Goal: Feedback & Contribution: Submit feedback/report problem

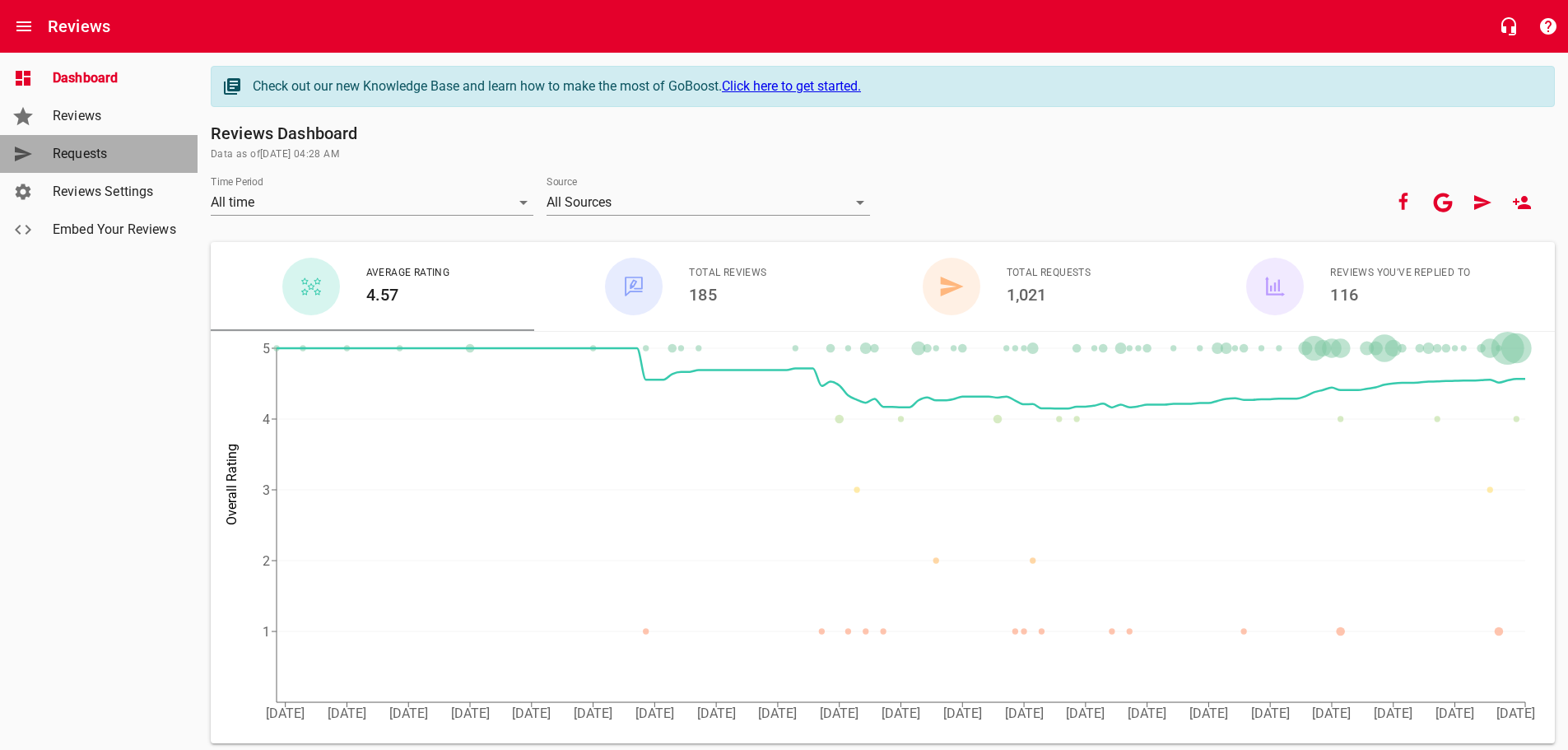
click at [93, 153] on span "Requests" at bounding box center [115, 154] width 125 height 19
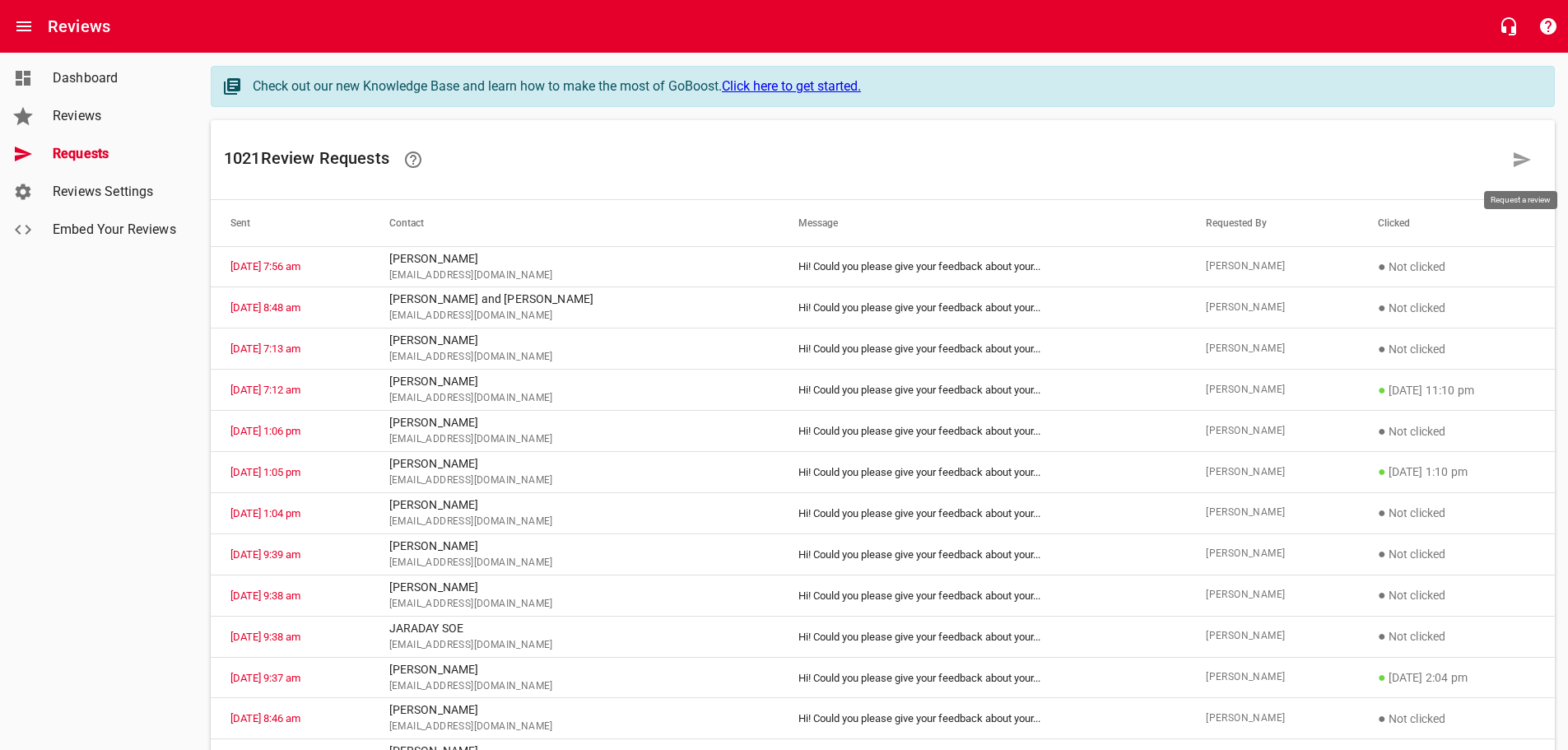
click at [1525, 154] on icon at bounding box center [1521, 159] width 19 height 19
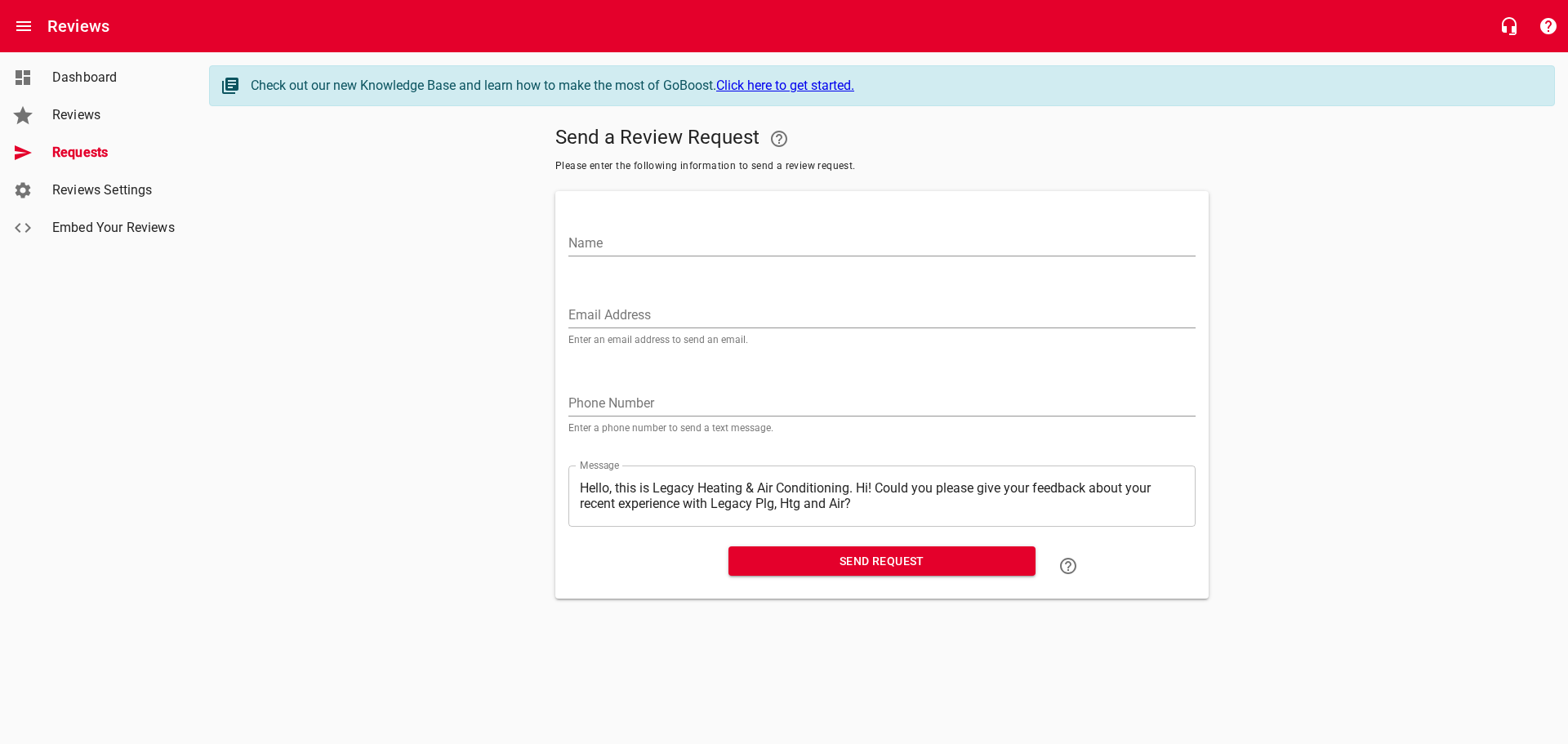
click at [636, 235] on input "Name" at bounding box center [882, 243] width 628 height 26
type input "[PERSON_NAME]"
paste input "[EMAIL_ADDRESS][DOMAIN_NAME]"
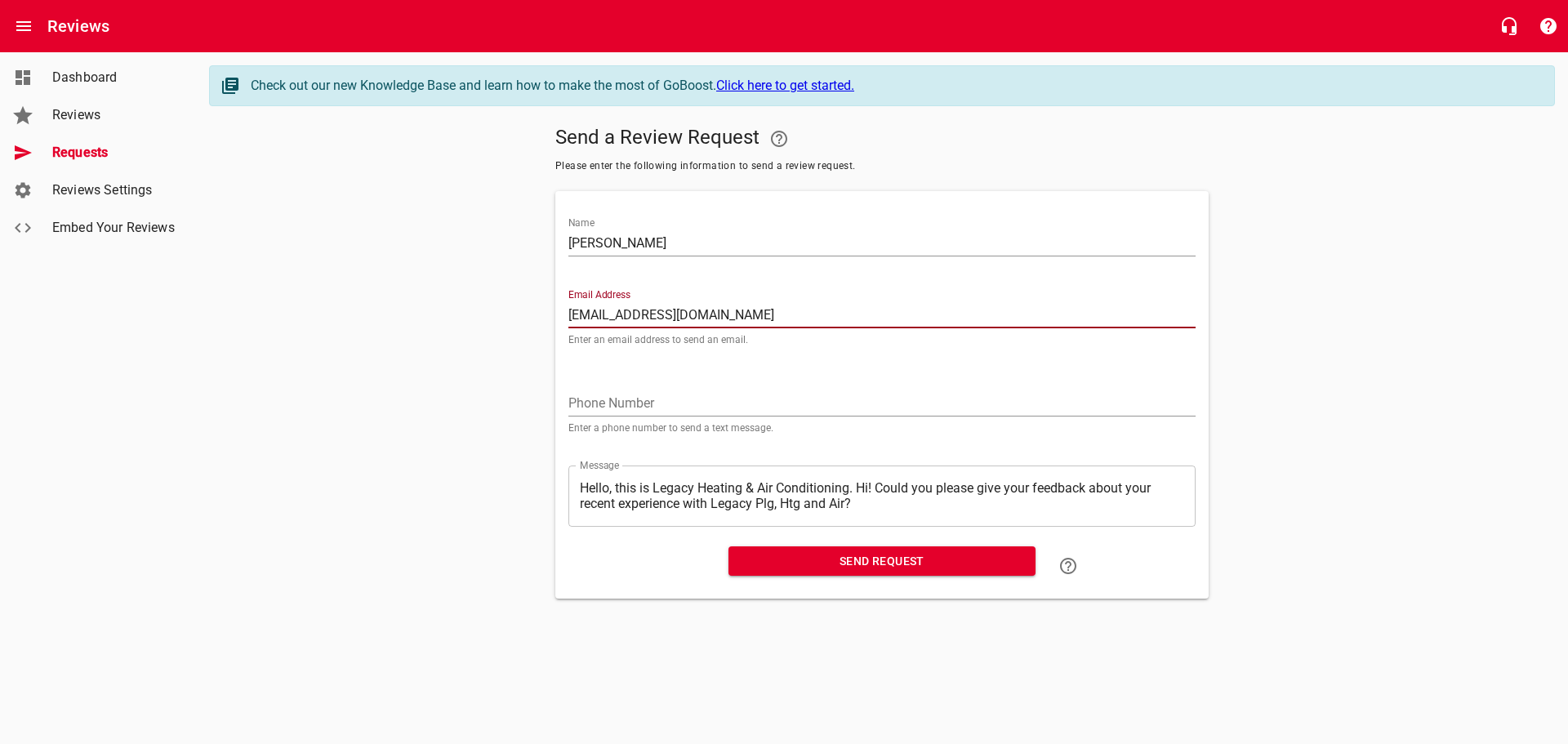
type input "[EMAIL_ADDRESS][DOMAIN_NAME]"
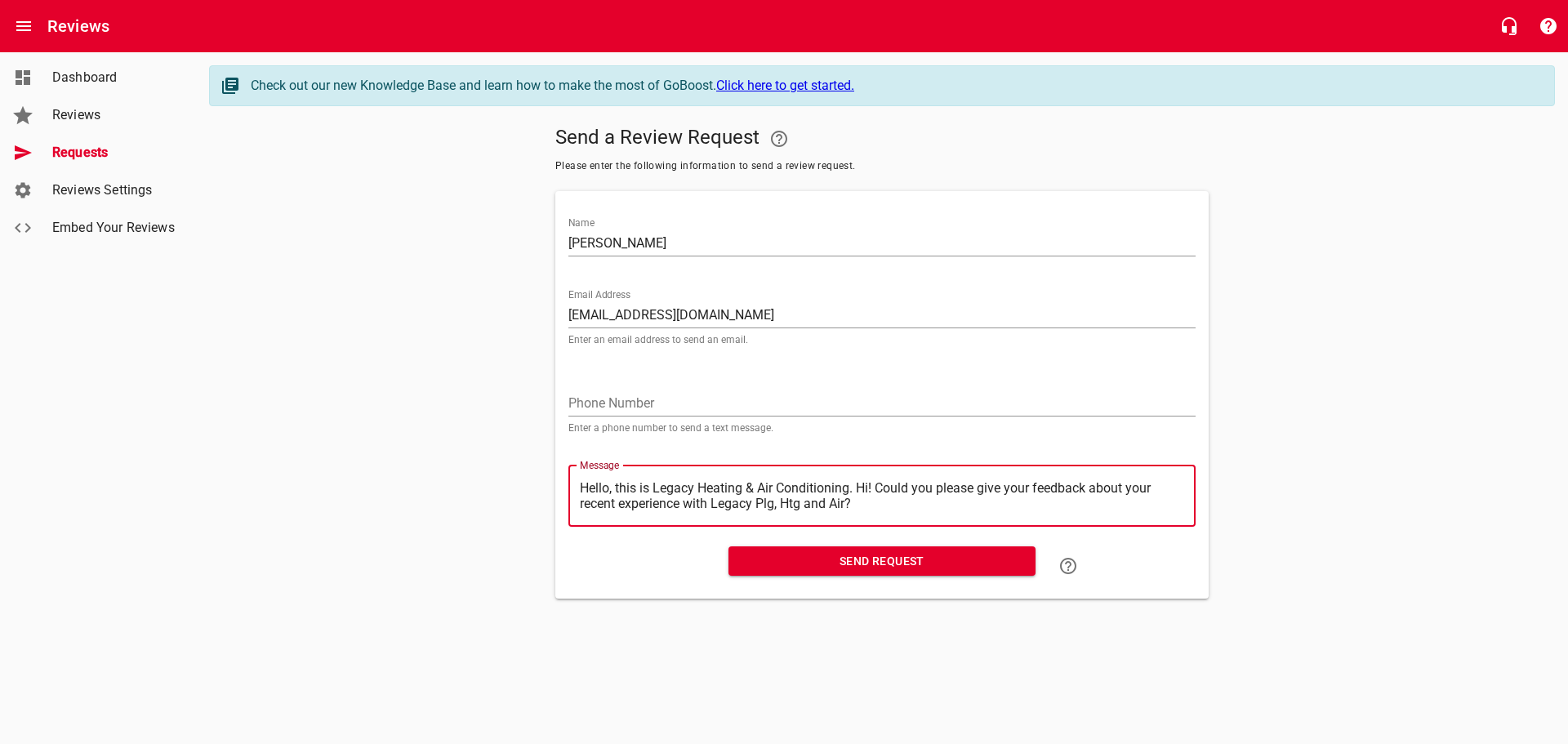
click at [860, 487] on textarea "Hello, this is Legacy Heating & Air Conditioning. Hi! Could you please give you…" at bounding box center [882, 495] width 605 height 31
type textarea "Hello, this is Legacy Heating & Air Conditioning.Hi! Could you please give your…"
type textarea "Hello, this is Legacy Heating & Air ConditioningHi! Could you please give your …"
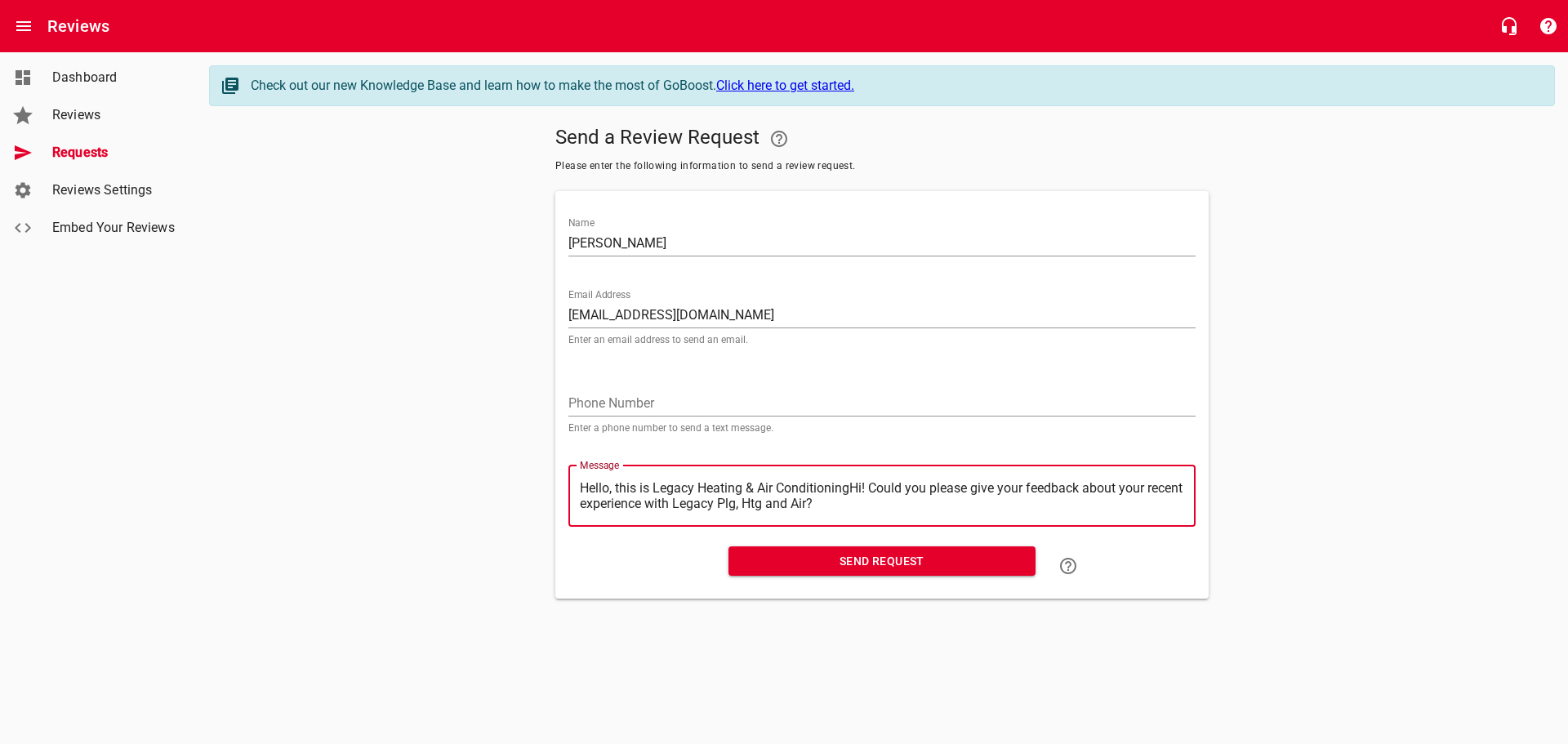
type textarea "Hello, this is Legacy Heating & Air ConditioninHi! Could you please give your f…"
type textarea "Hello, this is Legacy Heating & Air ConditioniHi! Could you please give your fe…"
type textarea "Hello, this is Legacy Heating & Air ConditionHi! Could you please give your fee…"
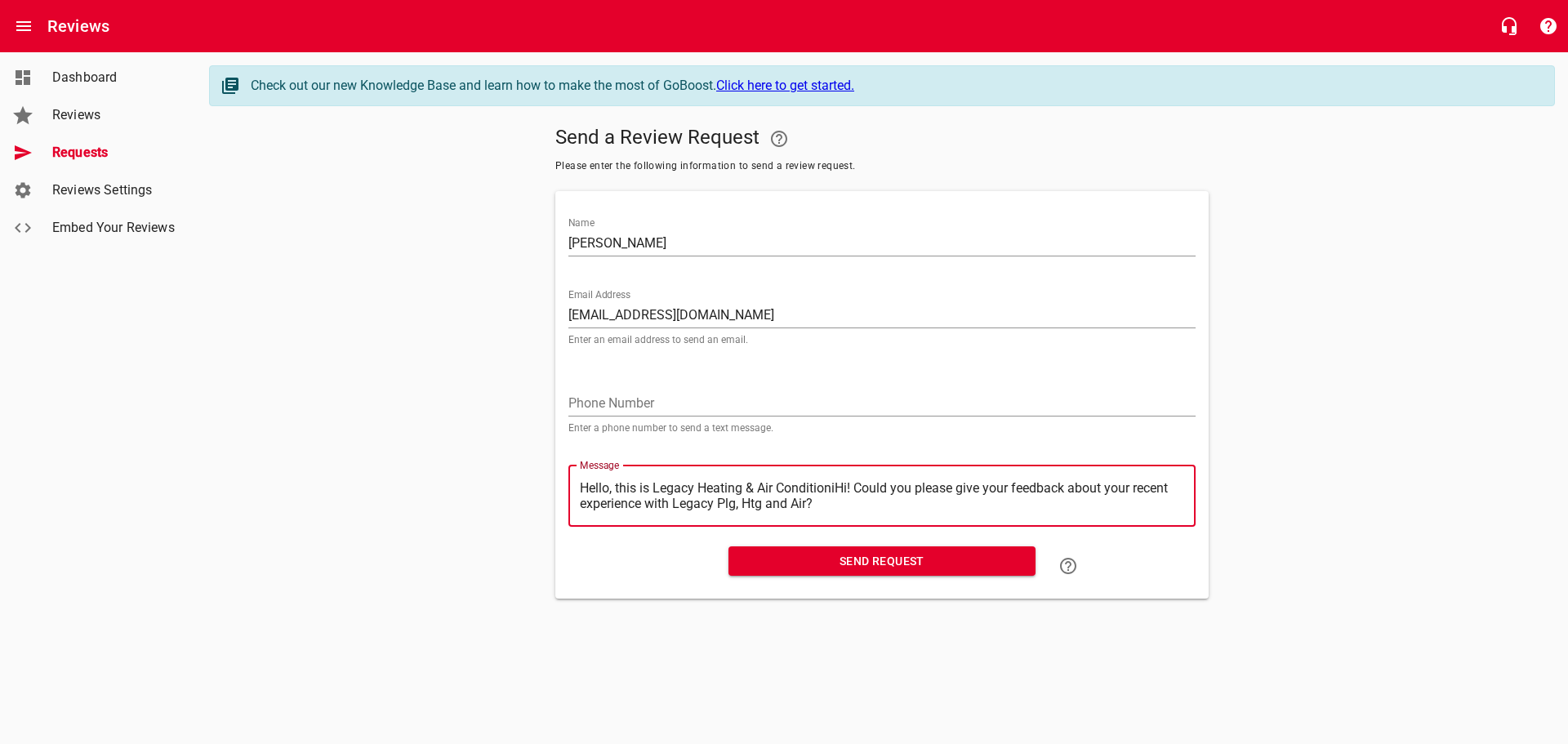
type textarea "Hello, this is Legacy Heating & Air ConditionHi! Could you please give your fee…"
type textarea "Hello, this is Legacy Heating & Air ConditioHi! Could you please give your feed…"
type textarea "Hello, this is Legacy Heating & Air ConditiHi! Could you please give your feedb…"
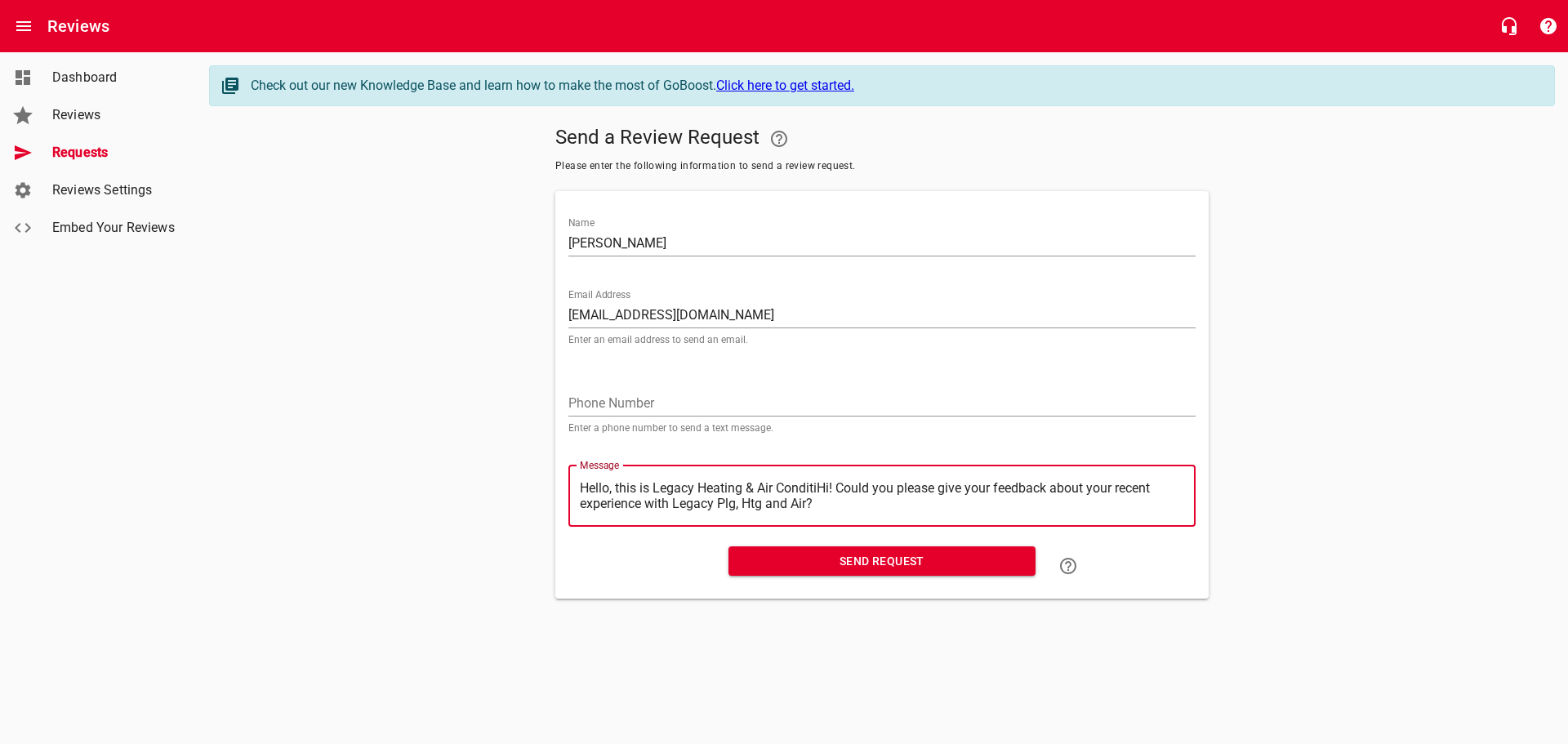
type textarea "Hello, this is Legacy Heating & Air ConditHi! Could you please give your feedba…"
type textarea "Hello, this is Legacy Heating & Air CondiHi! Could you please give your feedbac…"
type textarea "Hello, this is Legacy Heating & Air CondHi! Could you please give your feedback…"
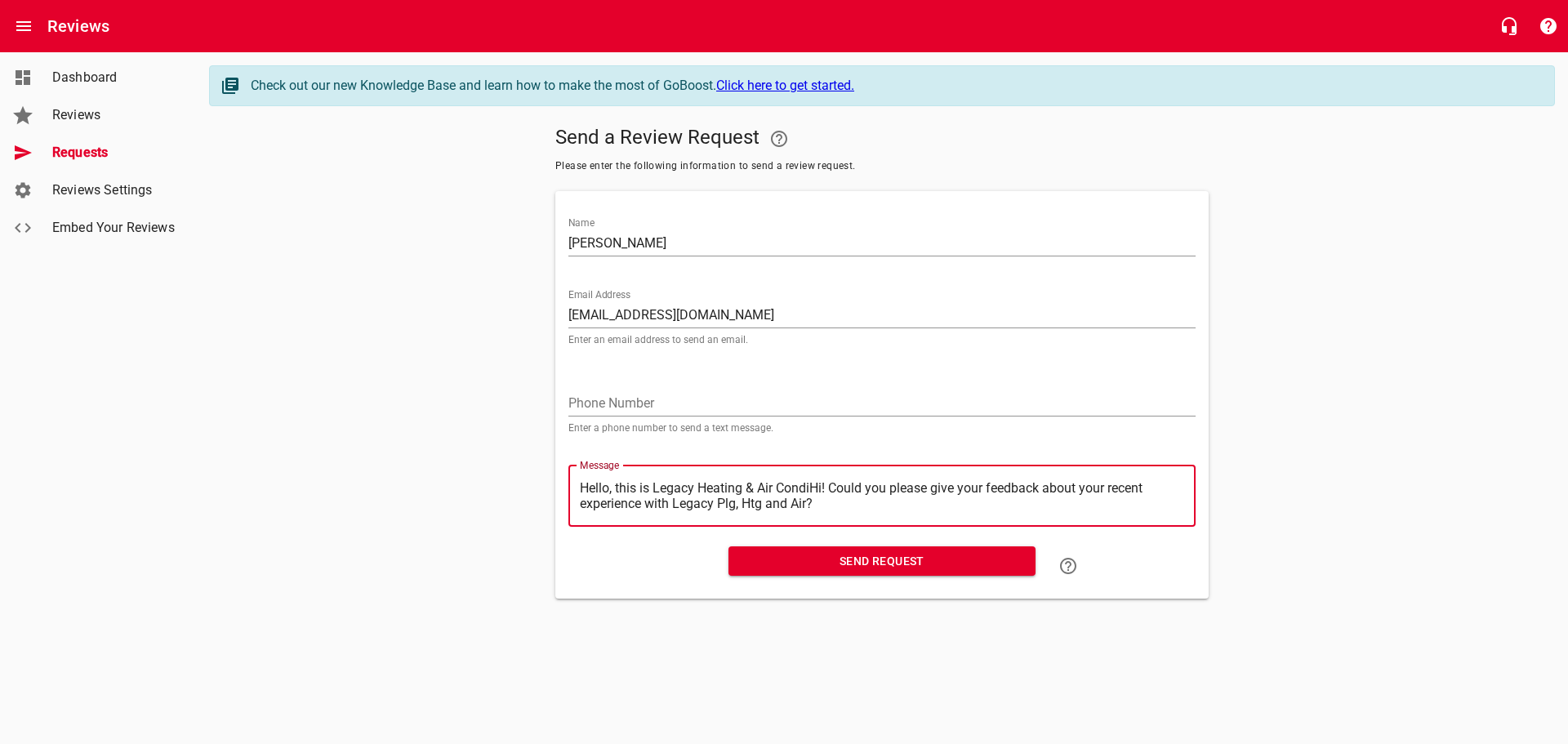
type textarea "Hello, this is Legacy Heating & Air CondHi! Could you please give your feedback…"
type textarea "Hello, this is Legacy Heating & Air ConHi! Could you please give your feedback …"
type textarea "Hello, this is Legacy Heating & Air CoHi! Could you please give your feedback a…"
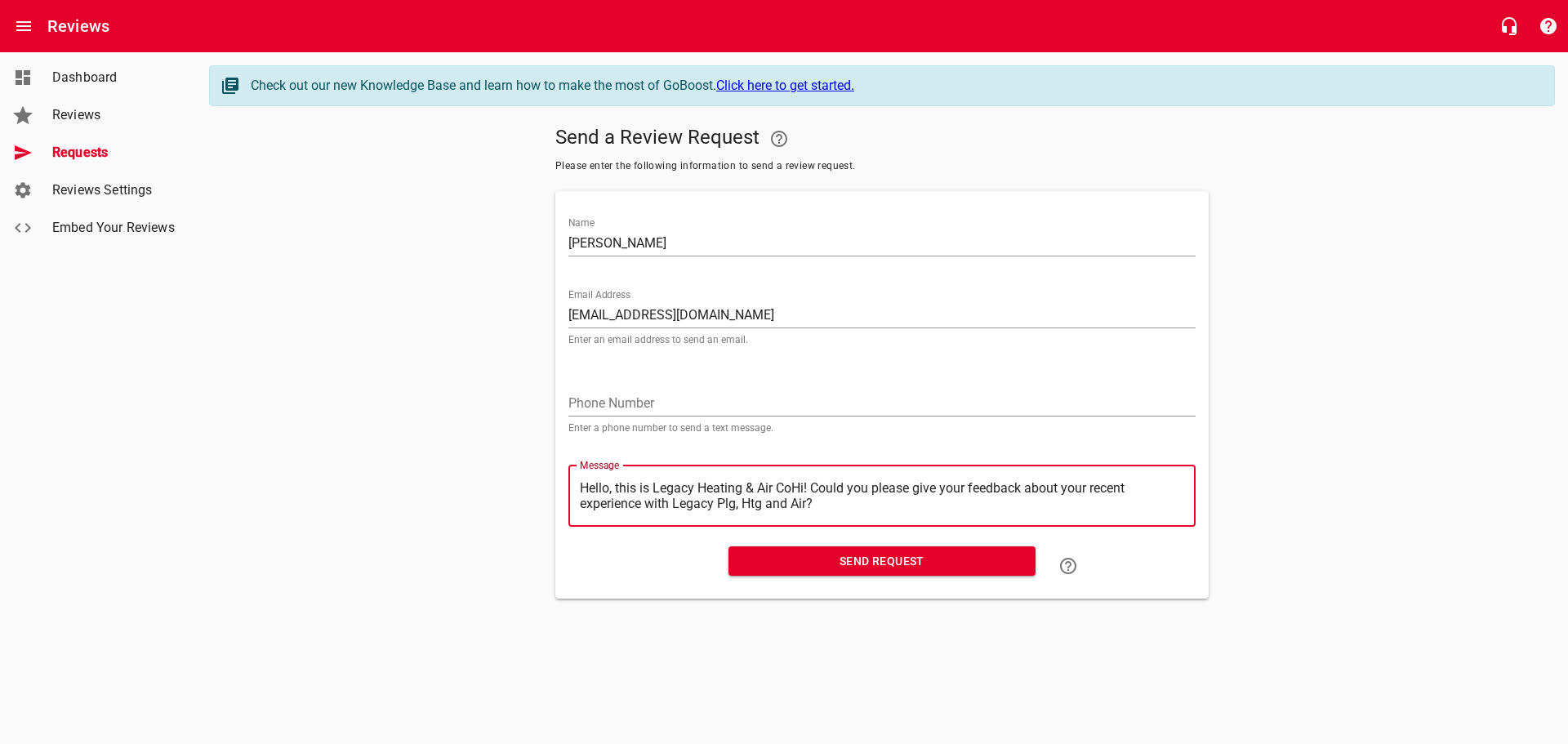
type textarea "Hello, this is Legacy Heating & Air CHi! Could you please give your feedback ab…"
type textarea "Hello, this is Legacy Heating & Air Hi! Could you please give your feedback abo…"
type textarea "Hello, this is Legacy Heating & AirHi! Could you please give your feedback abou…"
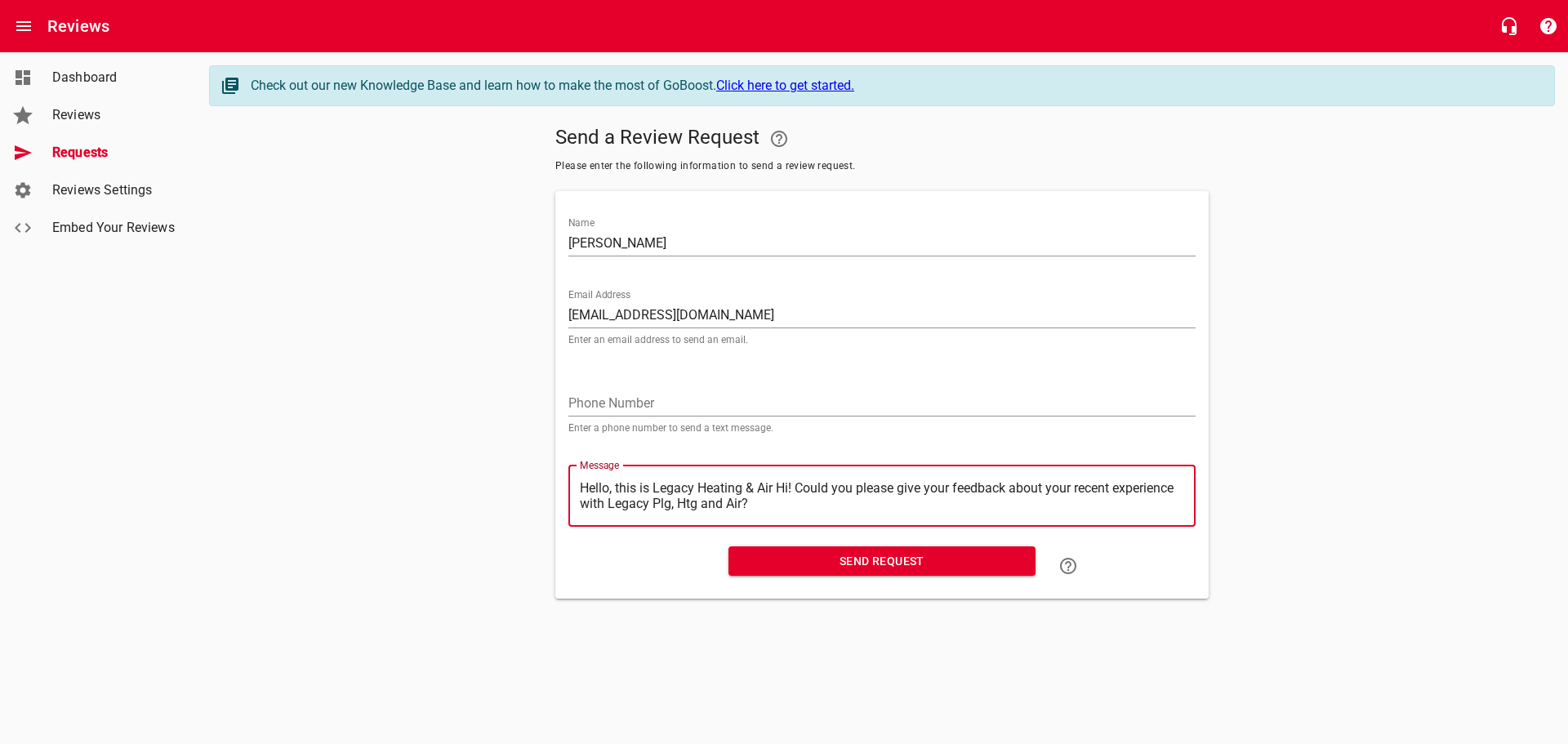
type textarea "Hello, this is Legacy Heating & AirHi! Could you please give your feedback abou…"
type textarea "Hello, this is Legacy Heating & AiHi! Could you please give your feedback about…"
type textarea "Hello, this is Legacy Heating & AHi! Could you please give your feedback about …"
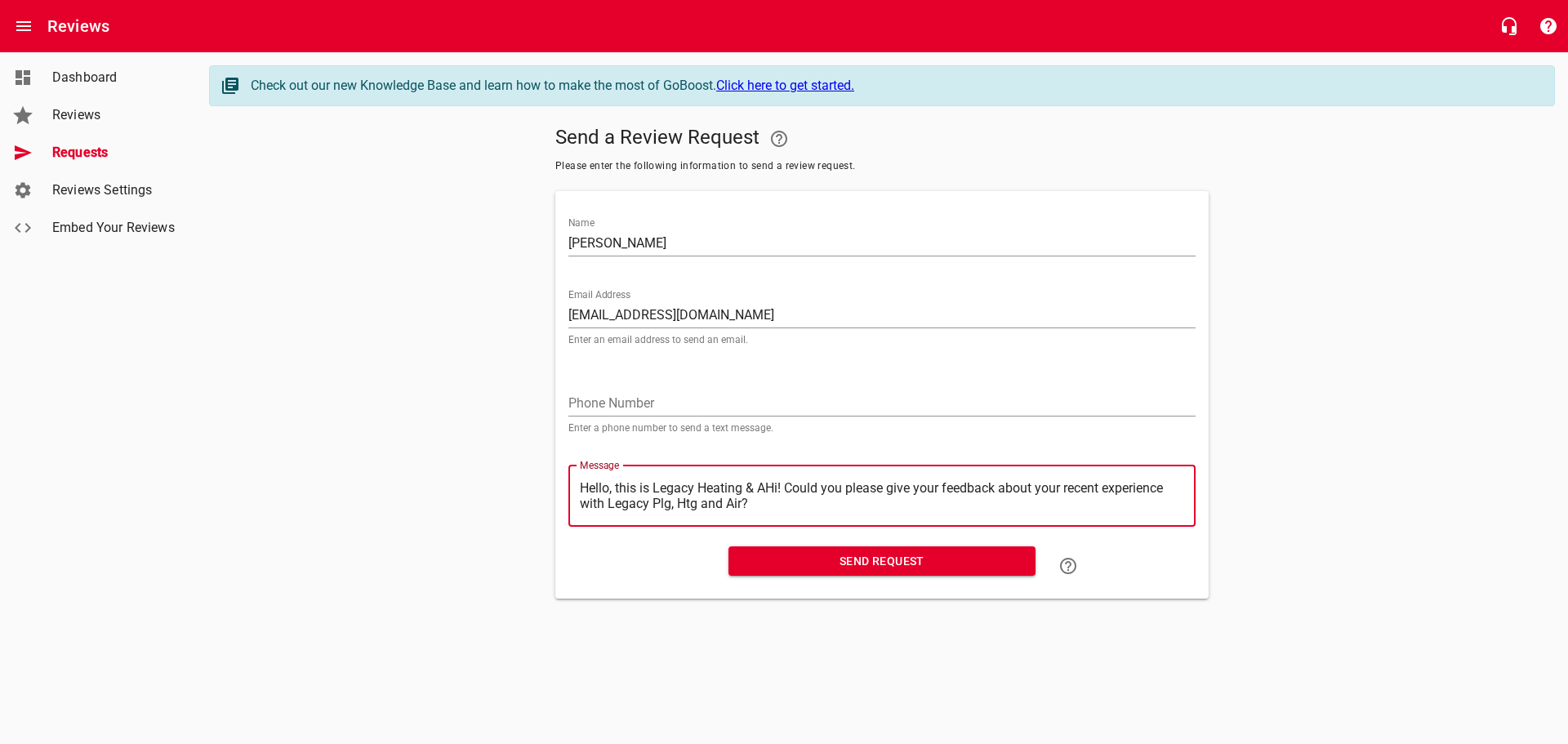
type textarea "Hello, this is Legacy Heating & Hi! Could you please give your feedback about y…"
type textarea "Hello, this is Legacy Heating &Hi! Could you please give your feedback about yo…"
type textarea "Hello, this is Legacy Heating Hi! Could you please give your feedback about you…"
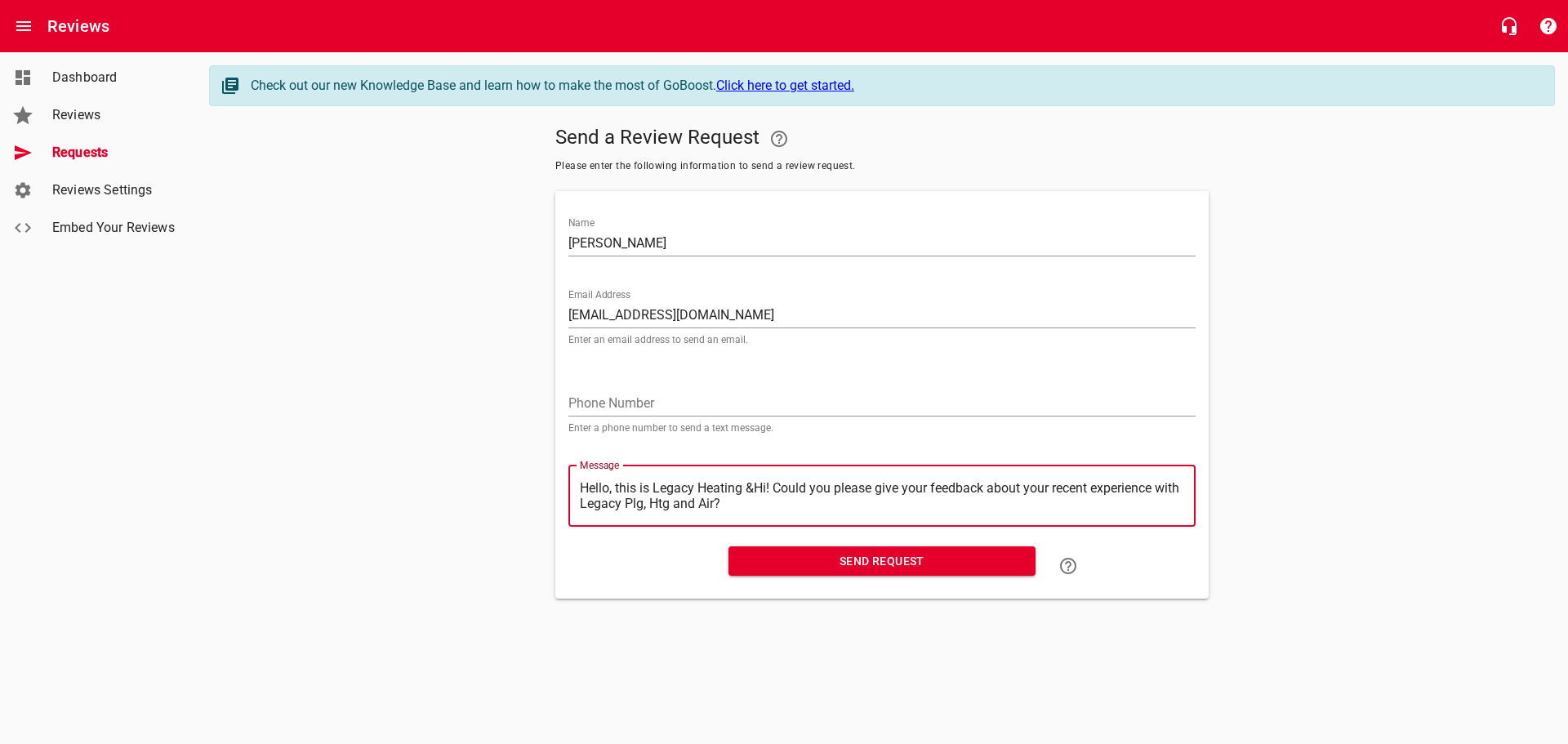
type textarea "Hello, this is Legacy Heating Hi! Could you please give your feedback about you…"
type textarea "Hello, this is Legacy HeatingHi! Could you please give your feedback about your…"
type textarea "Hello, this is Legacy HeatinHi! Could you please give your feedback about your …"
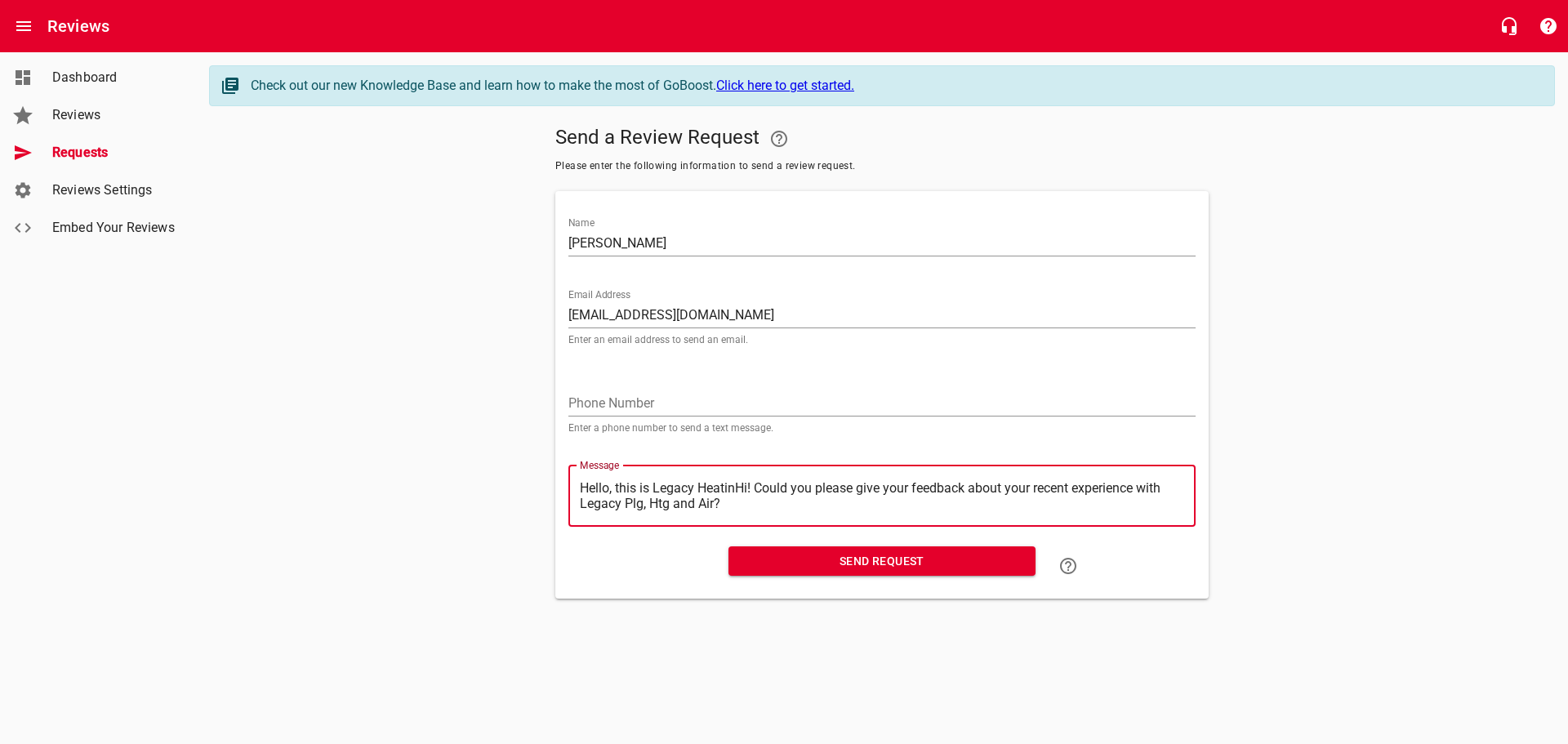
type textarea "Hello, this is Legacy HeatiHi! Could you please give your feedback about your r…"
type textarea "Hello, this is Legacy HeatHi! Could you please give your feedback about your re…"
type textarea "Hello, this is Legacy HeaHi! Could you please give your feedback about your rec…"
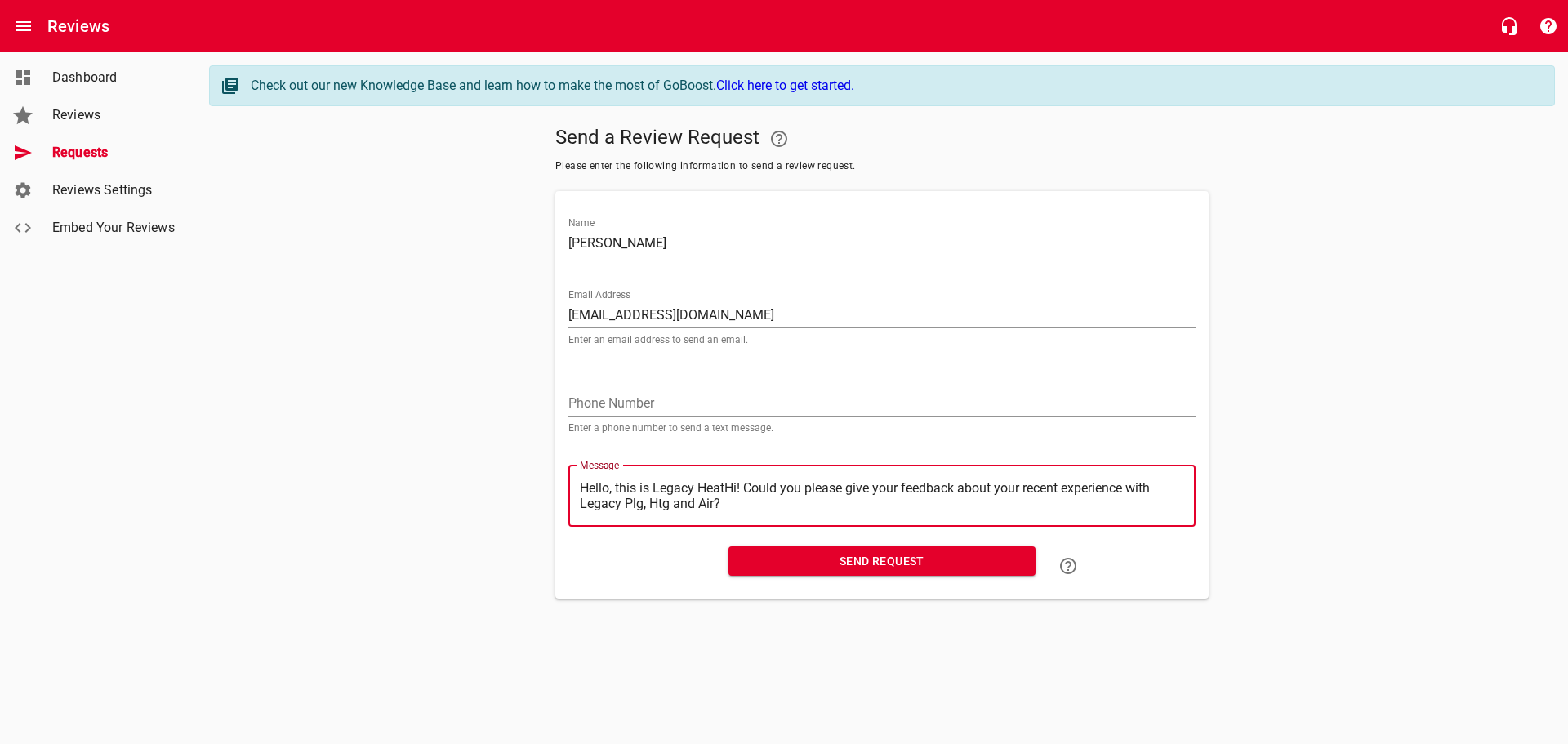
type textarea "Hello, this is Legacy HeaHi! Could you please give your feedback about your rec…"
type textarea "Hello, this is Legacy HeHi! Could you please give your feedback about your rece…"
type textarea "Hello, this is Legacy HHi! Could you please give your feedback about your recen…"
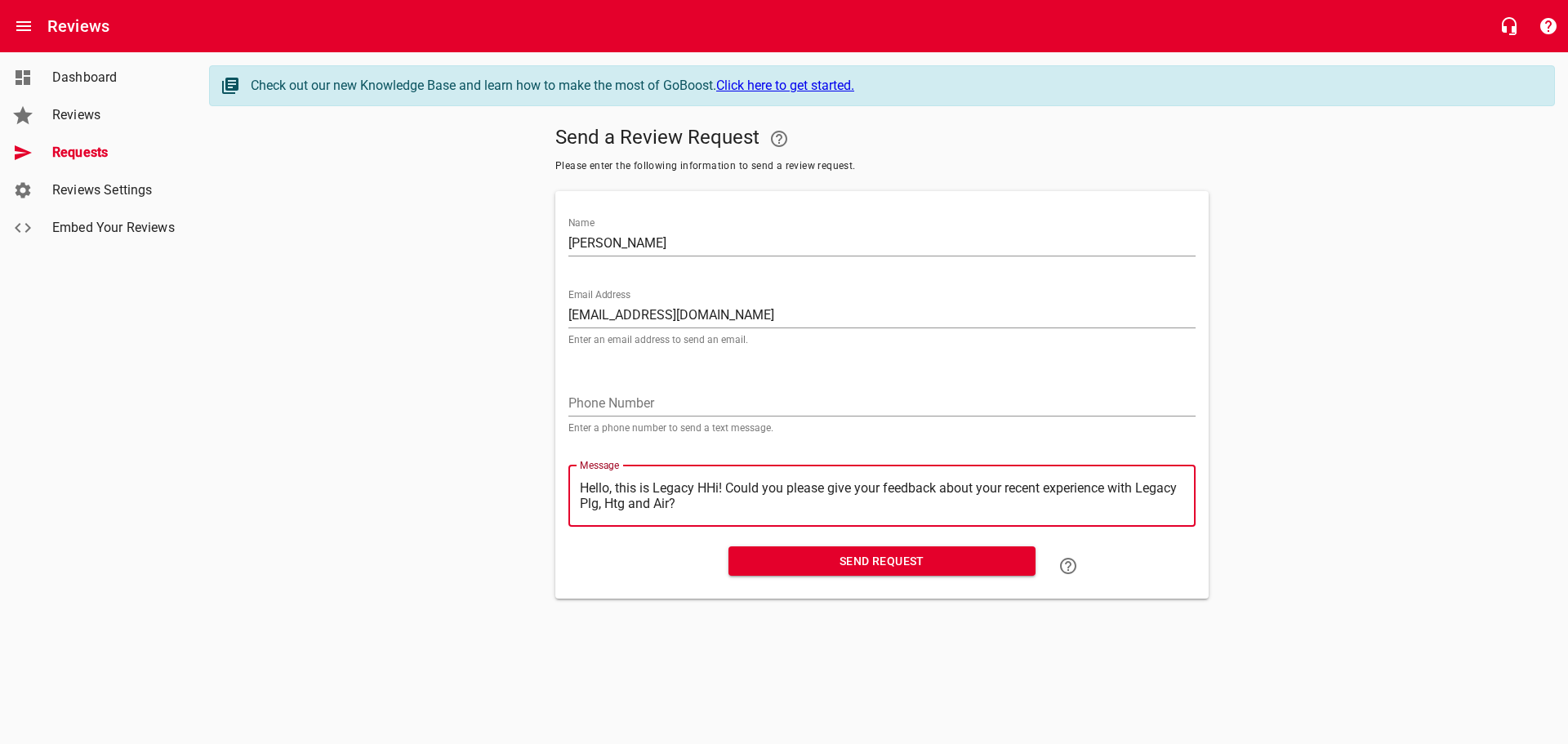
type textarea "Hello, this is Legacy Hi! Could you please give your feedback about your recent…"
type textarea "Hello, this is LegacyHi! Could you please give your feedback about your recent …"
type textarea "Hello, this is LegacHi! Could you please give your feedback about your recent e…"
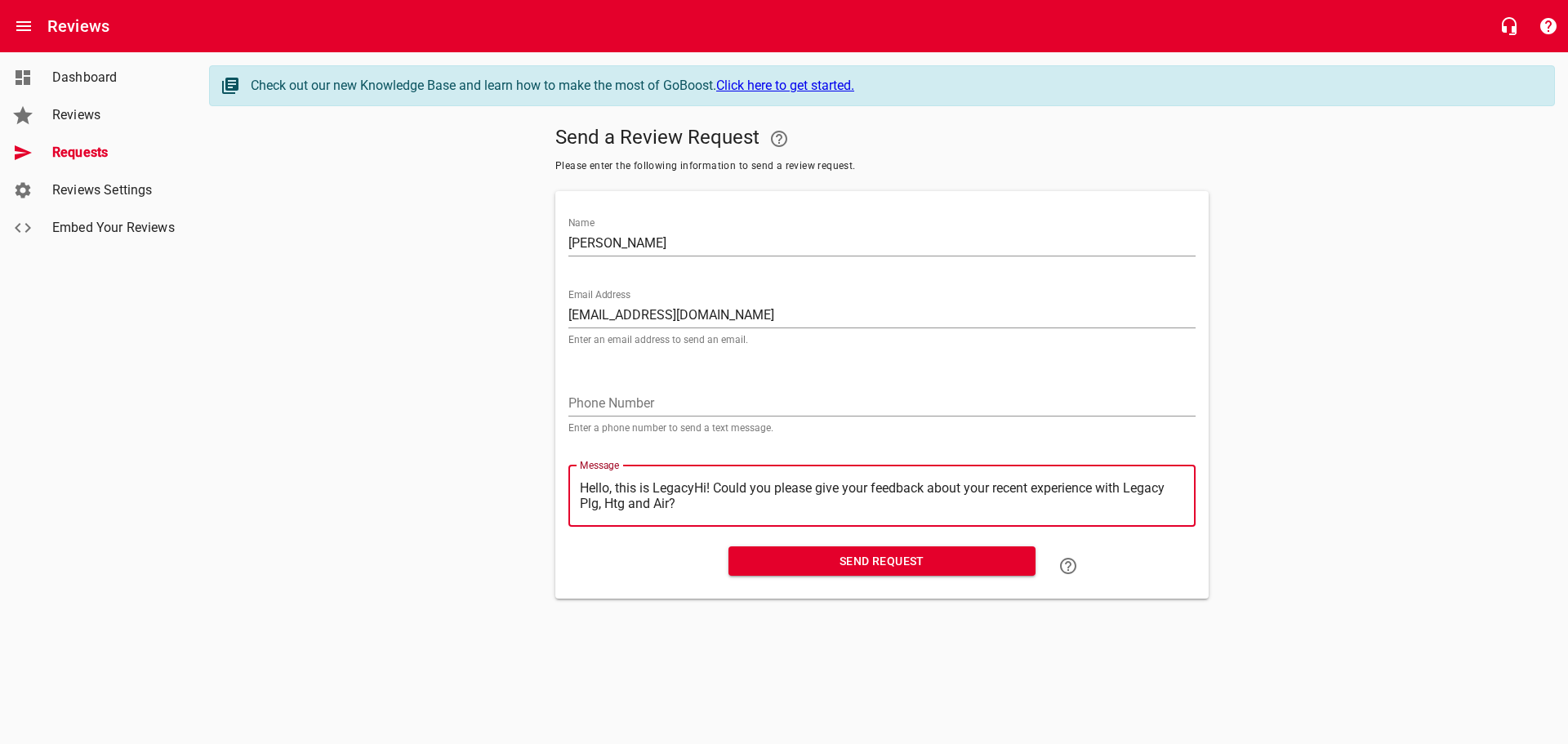
type textarea "Hello, this is LegacHi! Could you please give your feedback about your recent e…"
type textarea "Hello, this is LegaHi! Could you please give your feedback about your recent ex…"
type textarea "Hello, this is LegHi! Could you please give your feedback about your recent exp…"
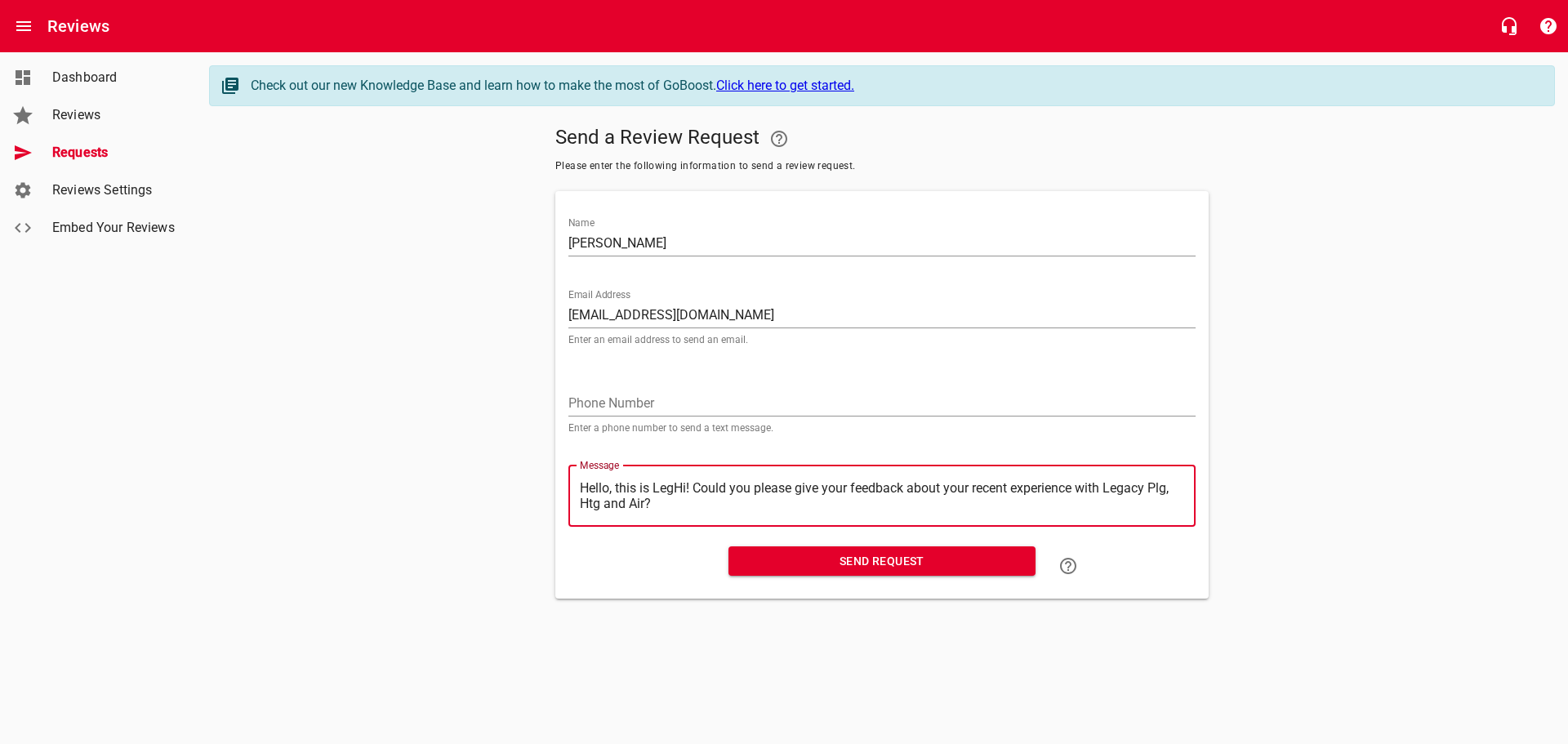
type textarea "Hello, this is LeHi! Could you please give your feedback about your recent expe…"
type textarea "Hello, this is LHi! Could you please give your feedback about your recent exper…"
type textarea "Hello, this is Hi! Could you please give your feedback about your recent experi…"
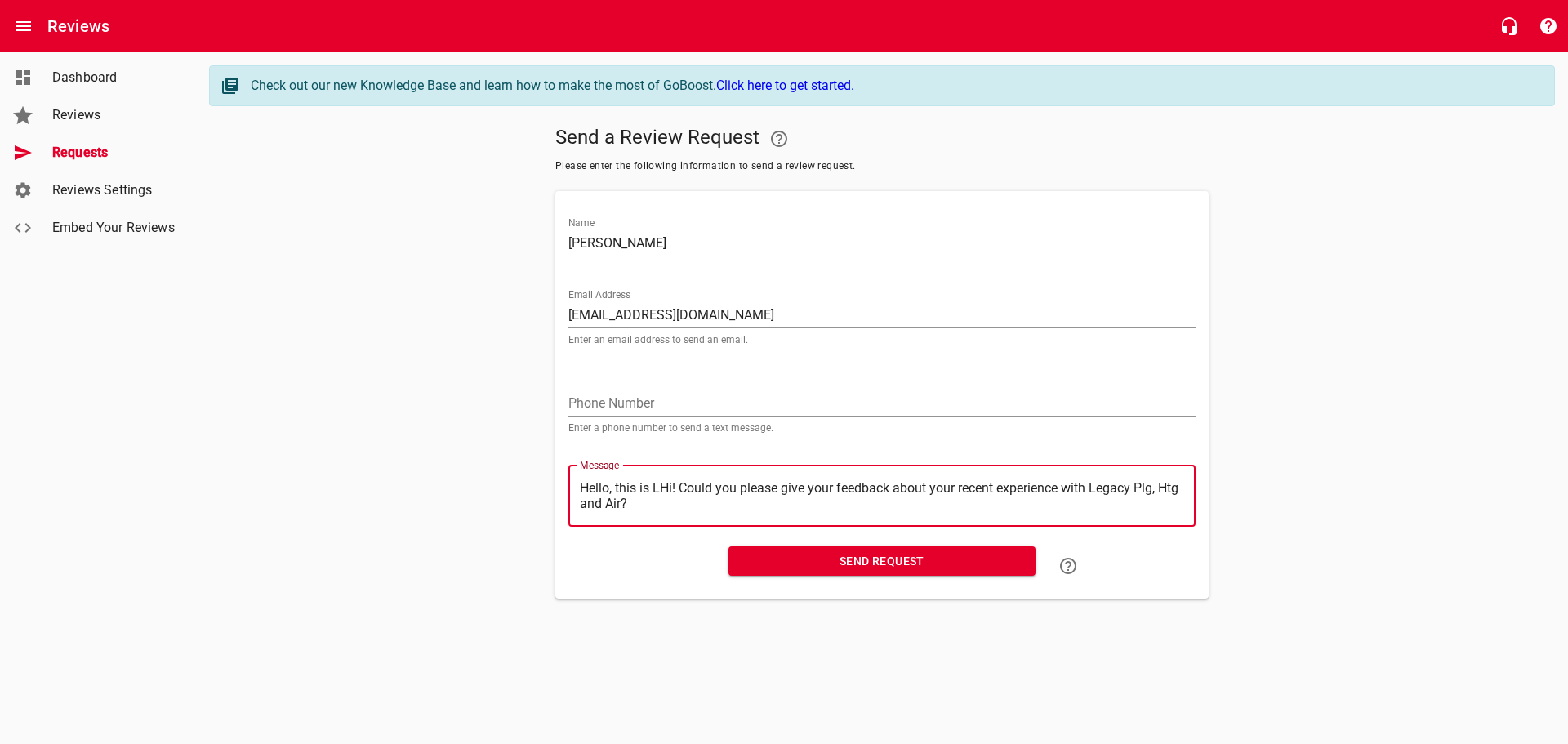
type textarea "Hello, this is Hi! Could you please give your feedback about your recent experi…"
type textarea "Hello, this isHi! Could you please give your feedback about your recent experie…"
type textarea "Hello, this iHi! Could you please give your feedback about your recent experien…"
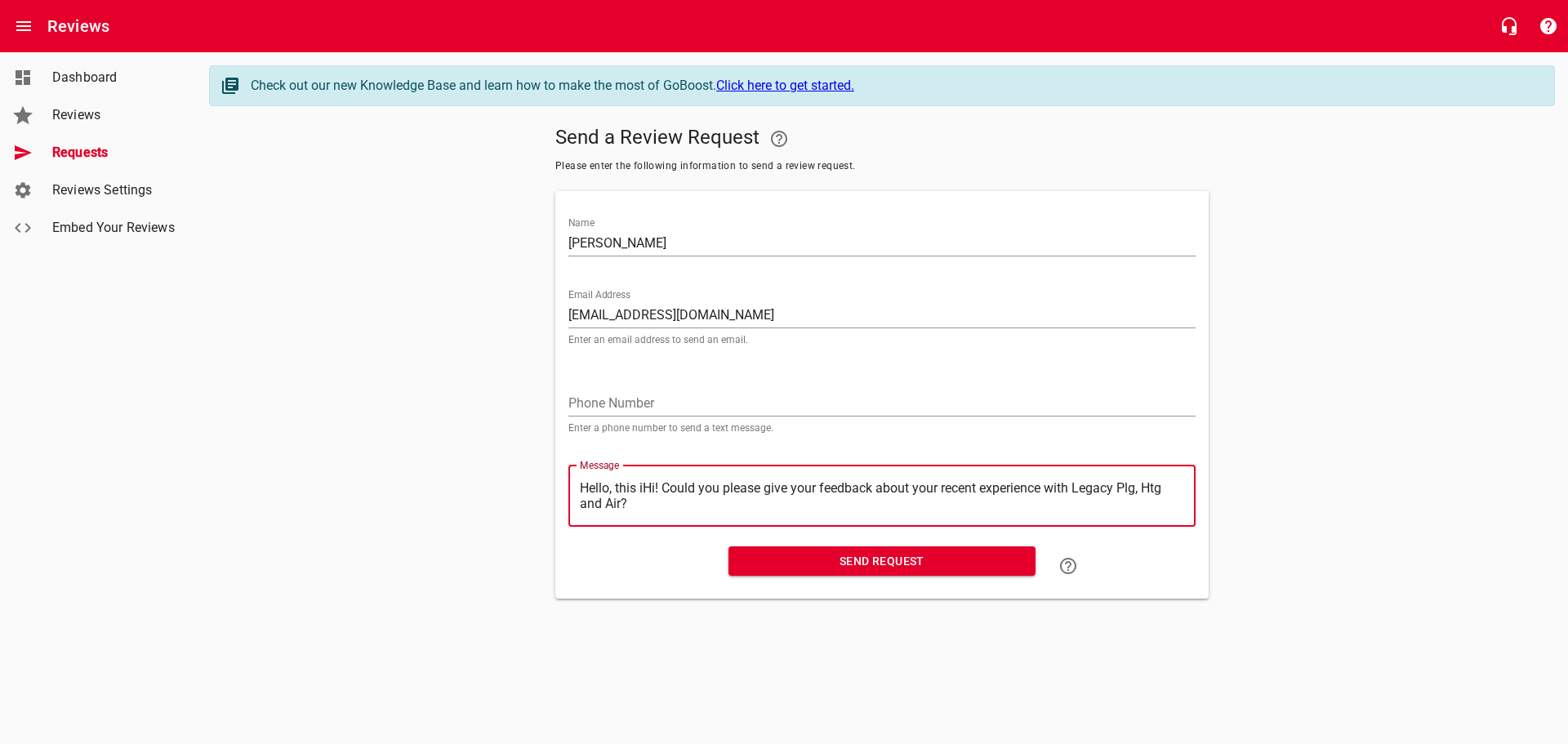
type textarea "Hello, this Hi! Could you please give your feedback about your recent experienc…"
type textarea "Hello, thisHi! Could you please give your feedback about your recent experience…"
type textarea "Hello, thiHi! Could you please give your feedback about your recent experience …"
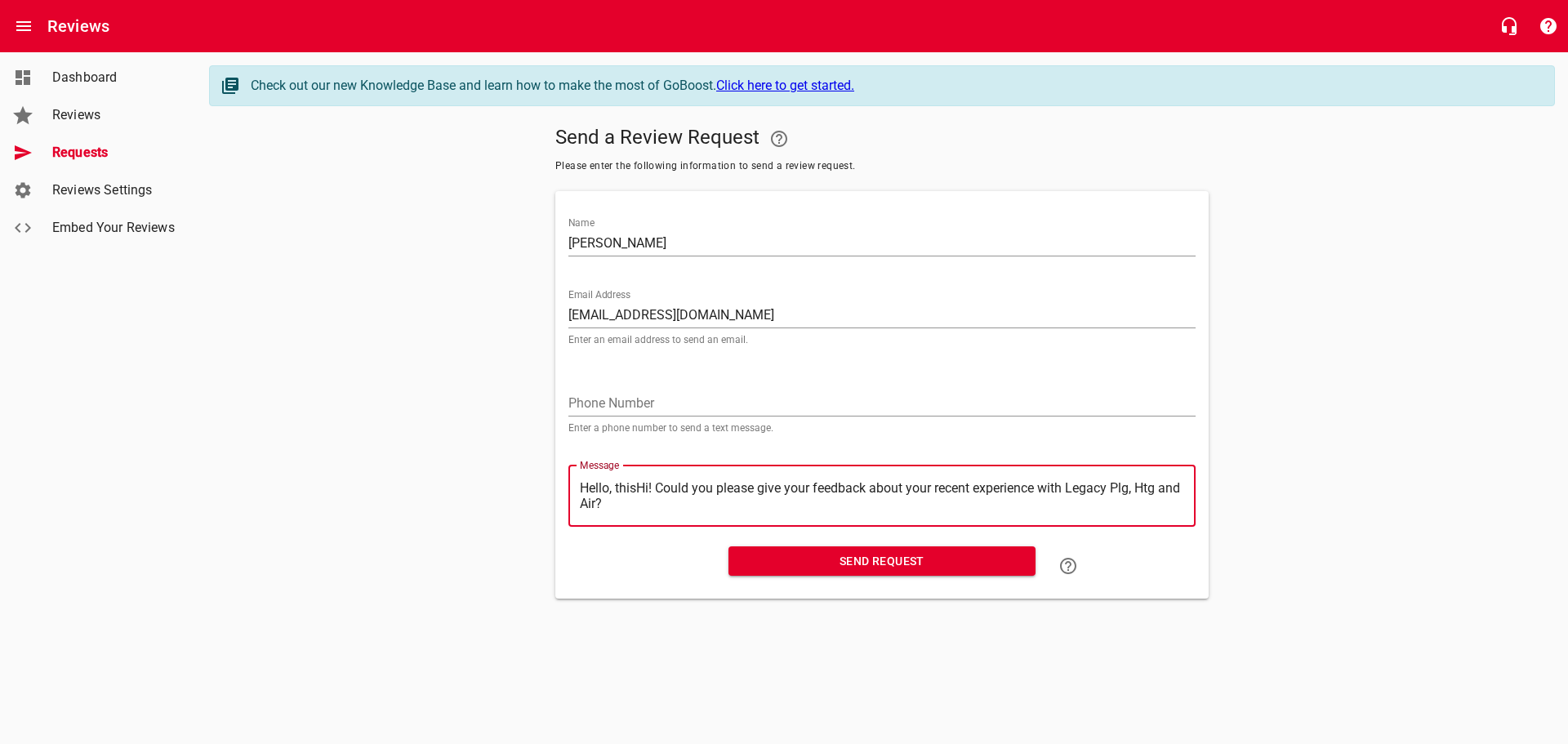
type textarea "Hello, thiHi! Could you please give your feedback about your recent experience …"
type textarea "Hello, thHi! Could you please give your feedback about your recent experience w…"
type textarea "Hello, tHi! Could you please give your feedback about your recent experience wi…"
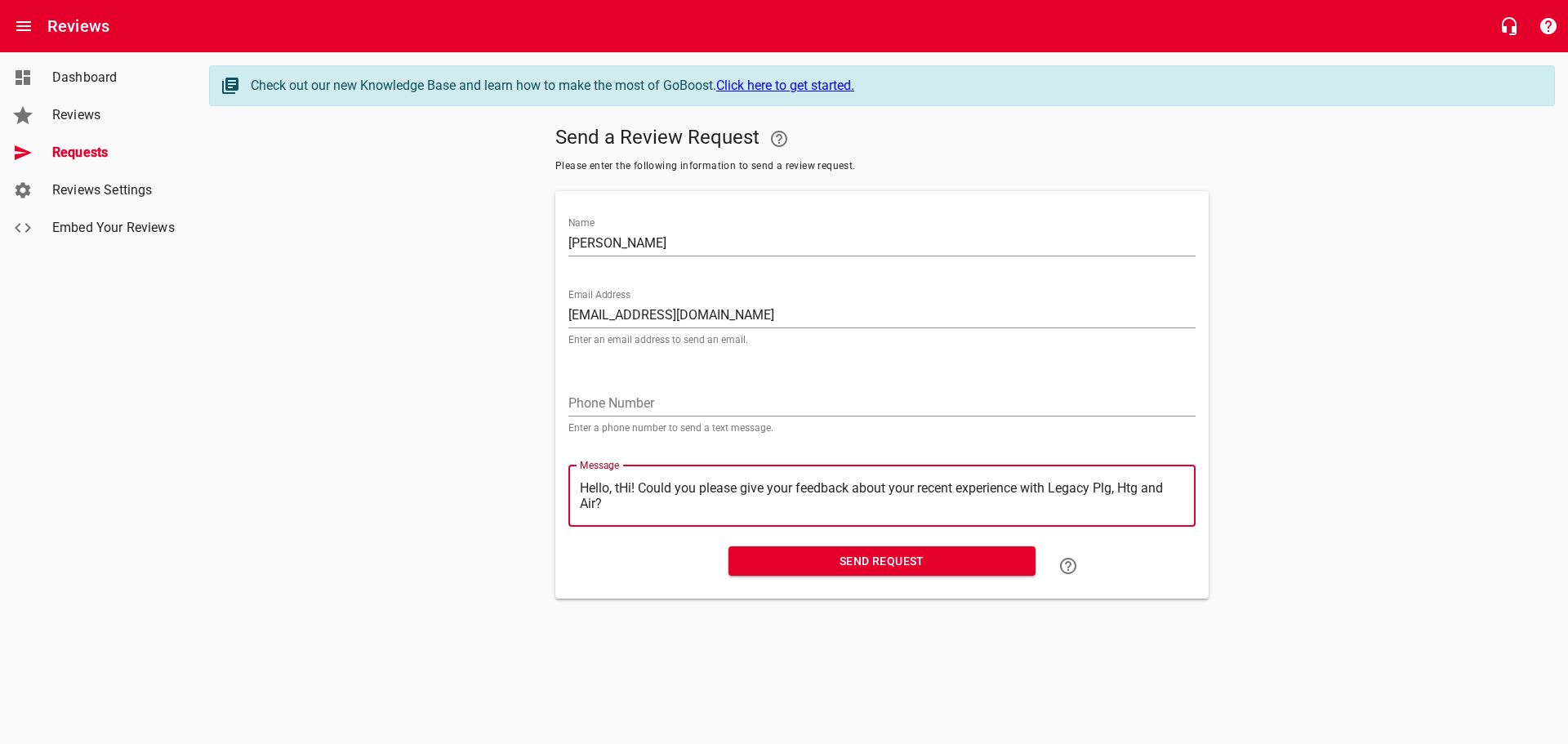
type textarea "Hello, Hi! Could you please give your feedback about your recent experience wit…"
type textarea "Hello,Hi! Could you please give your feedback about your recent experience with…"
type textarea "HelloHi! Could you please give your feedback about your recent experience with …"
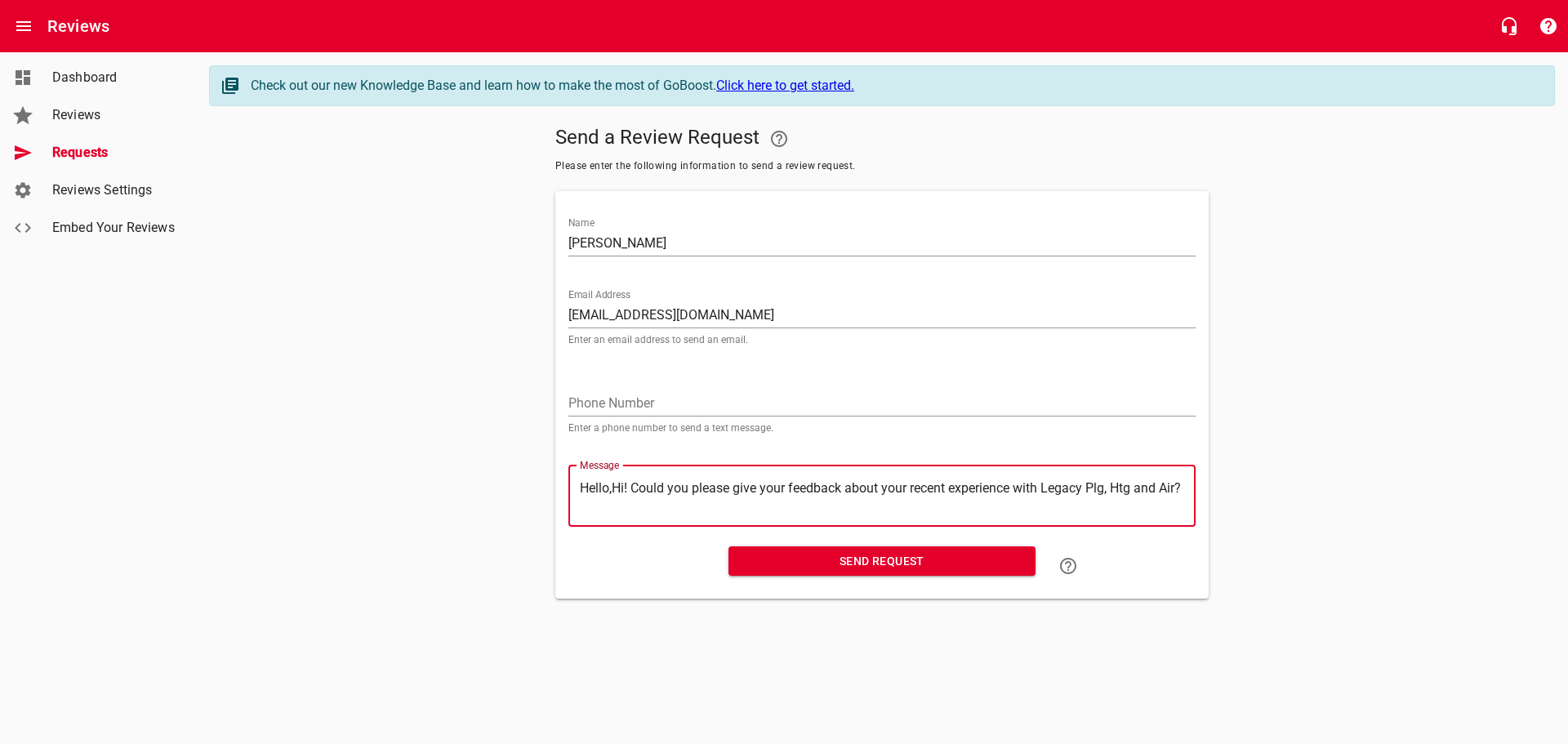
type textarea "HelloHi! Could you please give your feedback about your recent experience with …"
type textarea "HellHi! Could you please give your feedback about your recent experience with L…"
type textarea "HelHi! Could you please give your feedback about your recent experience with Le…"
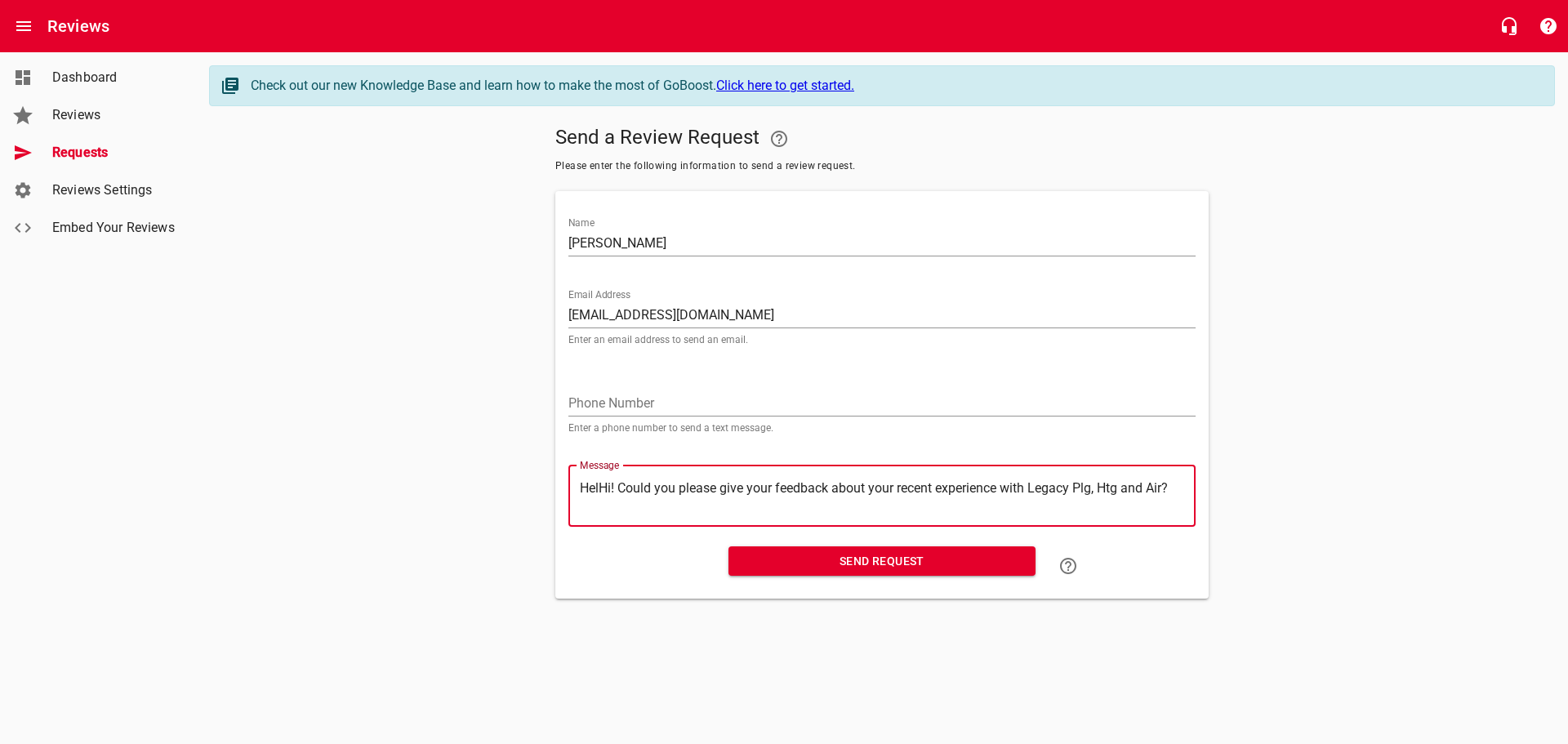
type textarea "HeHi! Could you please give your feedback about your recent experience with Leg…"
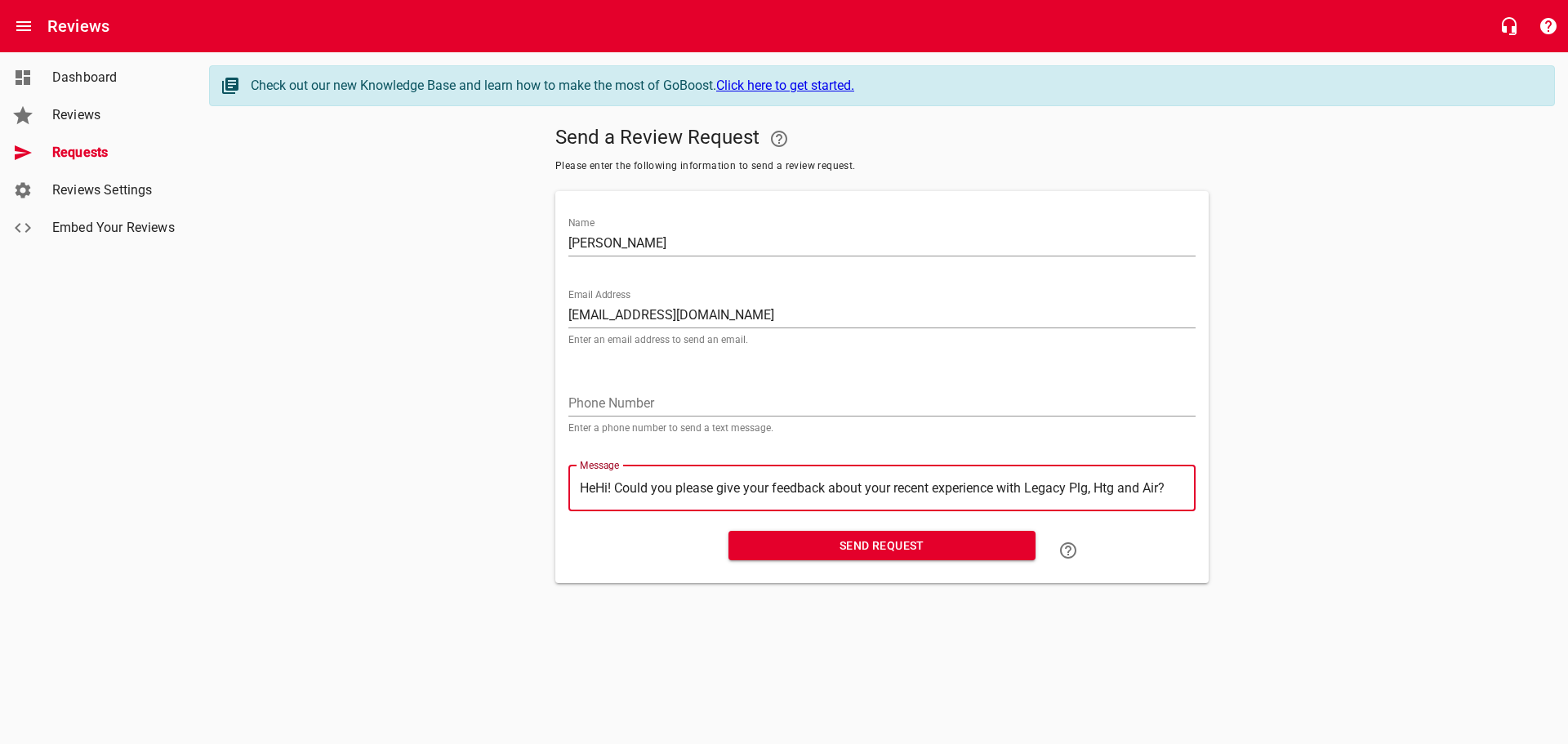
type textarea "HHi! Could you please give your feedback about your recent experience with Lega…"
type textarea "Hi! Could you please give your feedback about your recent experience with Legac…"
click at [881, 547] on span "Send Request" at bounding box center [882, 545] width 281 height 20
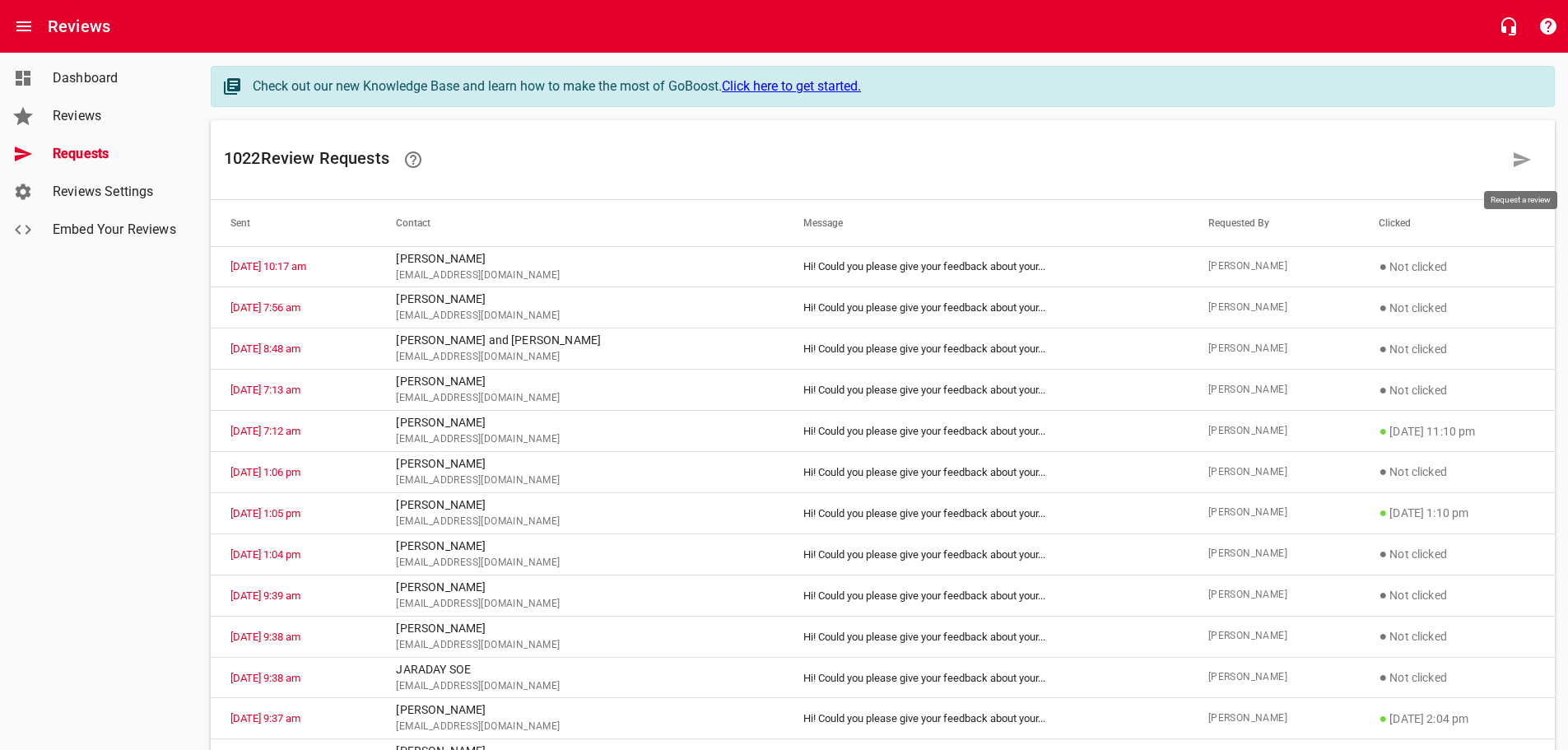
click at [1526, 163] on icon at bounding box center [1521, 159] width 19 height 19
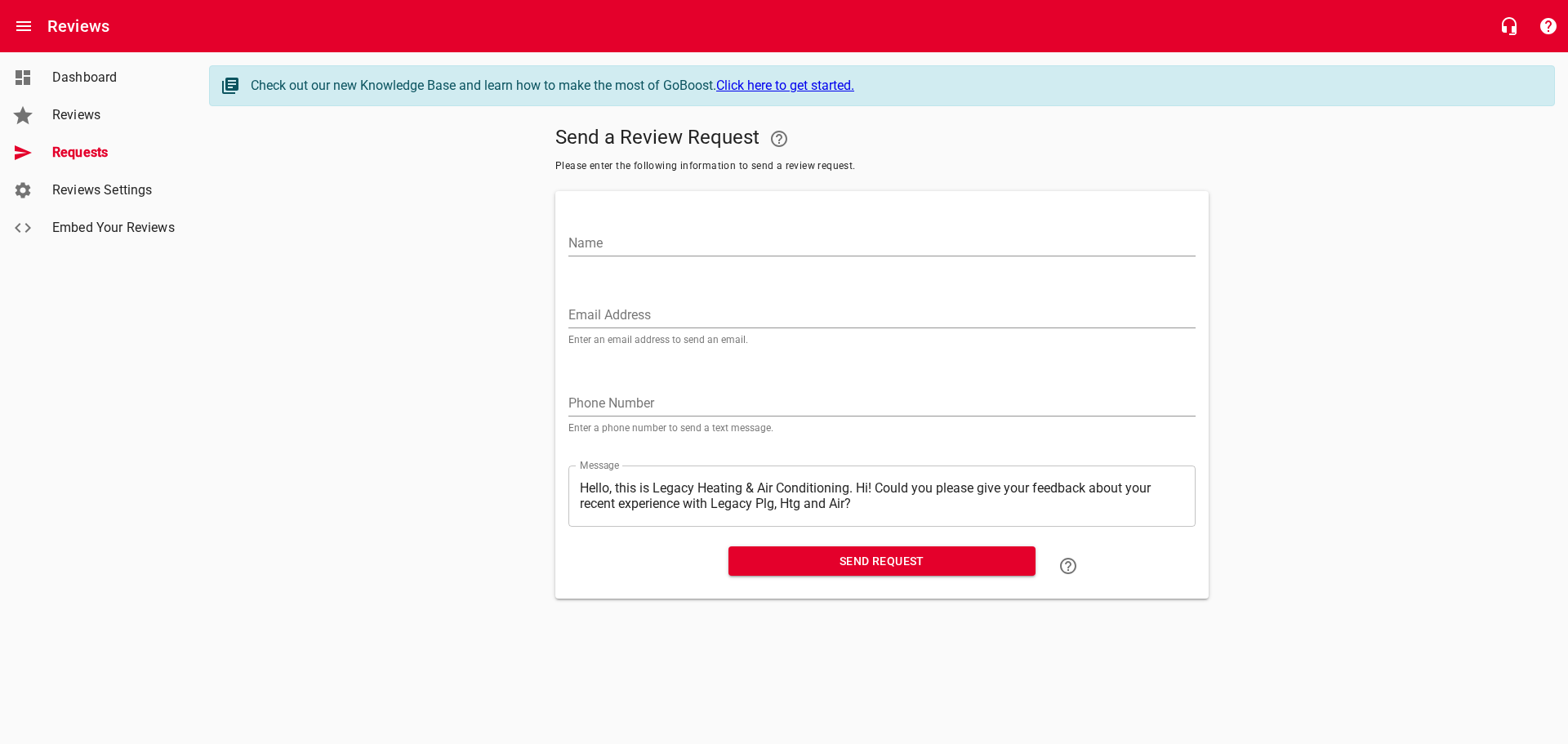
click at [599, 240] on input "Name" at bounding box center [882, 243] width 628 height 26
type input "[PERSON_NAME]"
paste input "[EMAIL_ADDRESS][DOMAIN_NAME]"
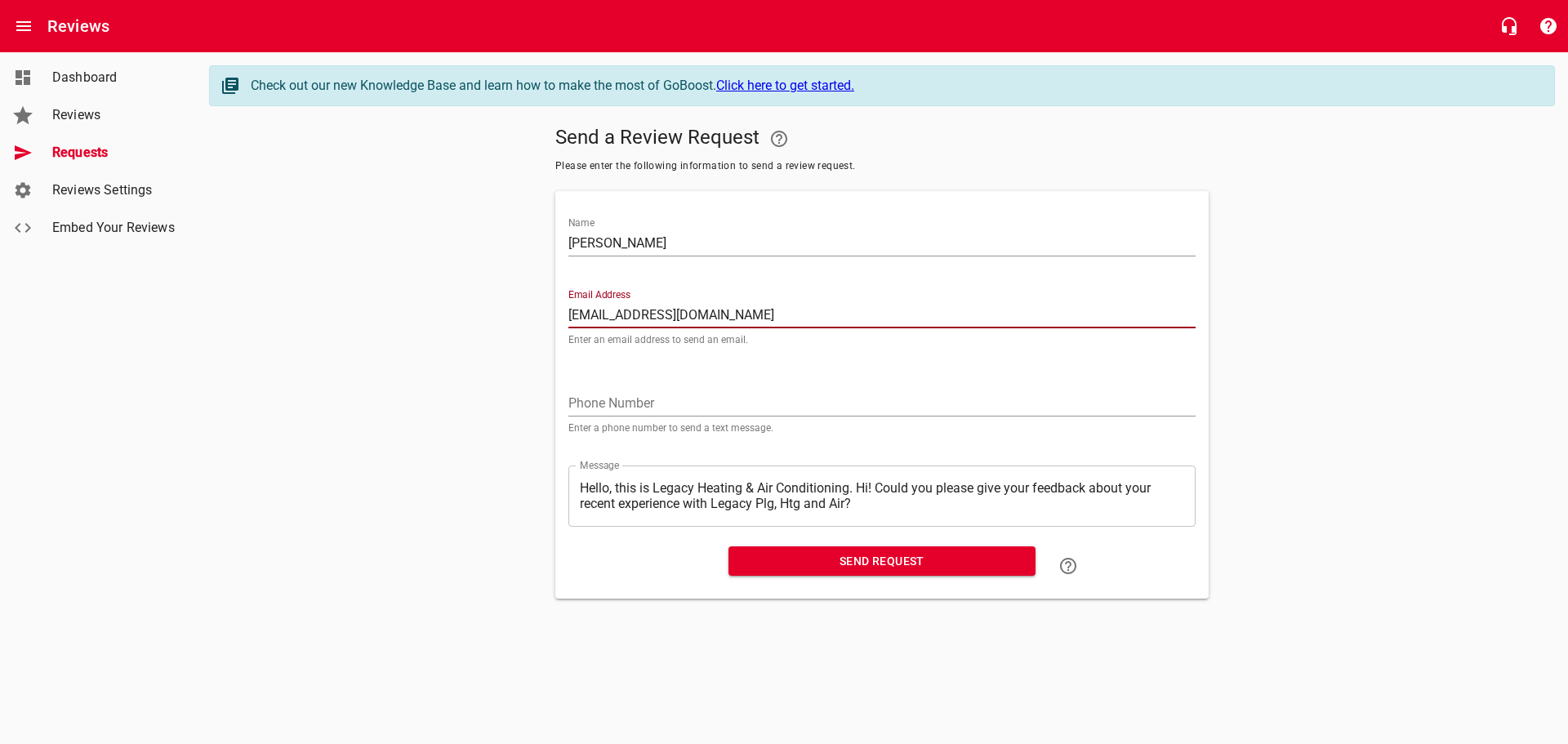
type input "[EMAIL_ADDRESS][DOMAIN_NAME]"
click at [861, 487] on textarea "Hello, this is Legacy Heating & Air Conditioning. Hi! Could you please give you…" at bounding box center [882, 495] width 605 height 31
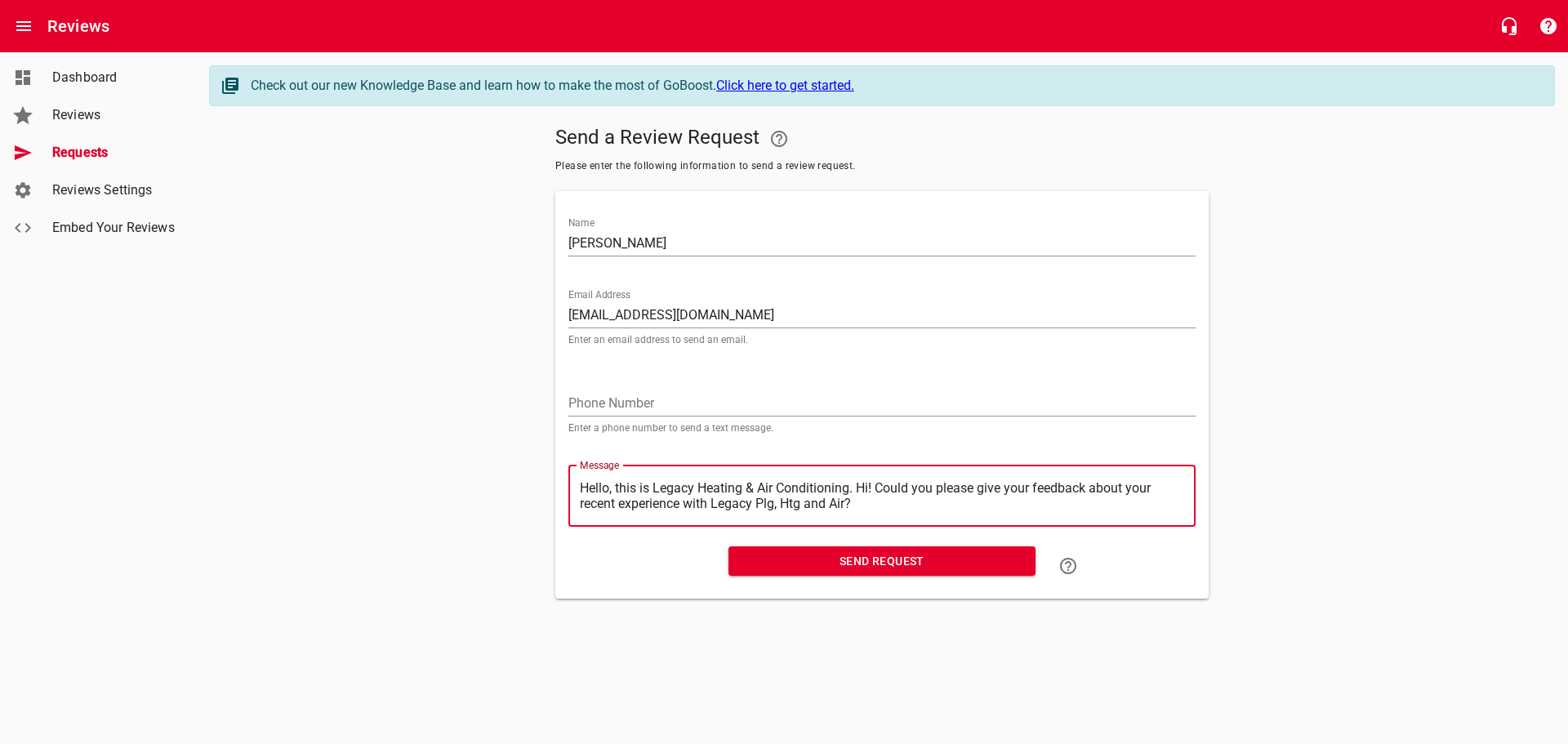
type textarea "Hello, this is Legacy Heating & Air Conditioning.Hi! Could you please give your…"
type textarea "Hello, this is Legacy Heating & Air ConditioningHi! Could you please give your …"
type textarea "Hello, this is Legacy Heating & Air ConditioninHi! Could you please give your f…"
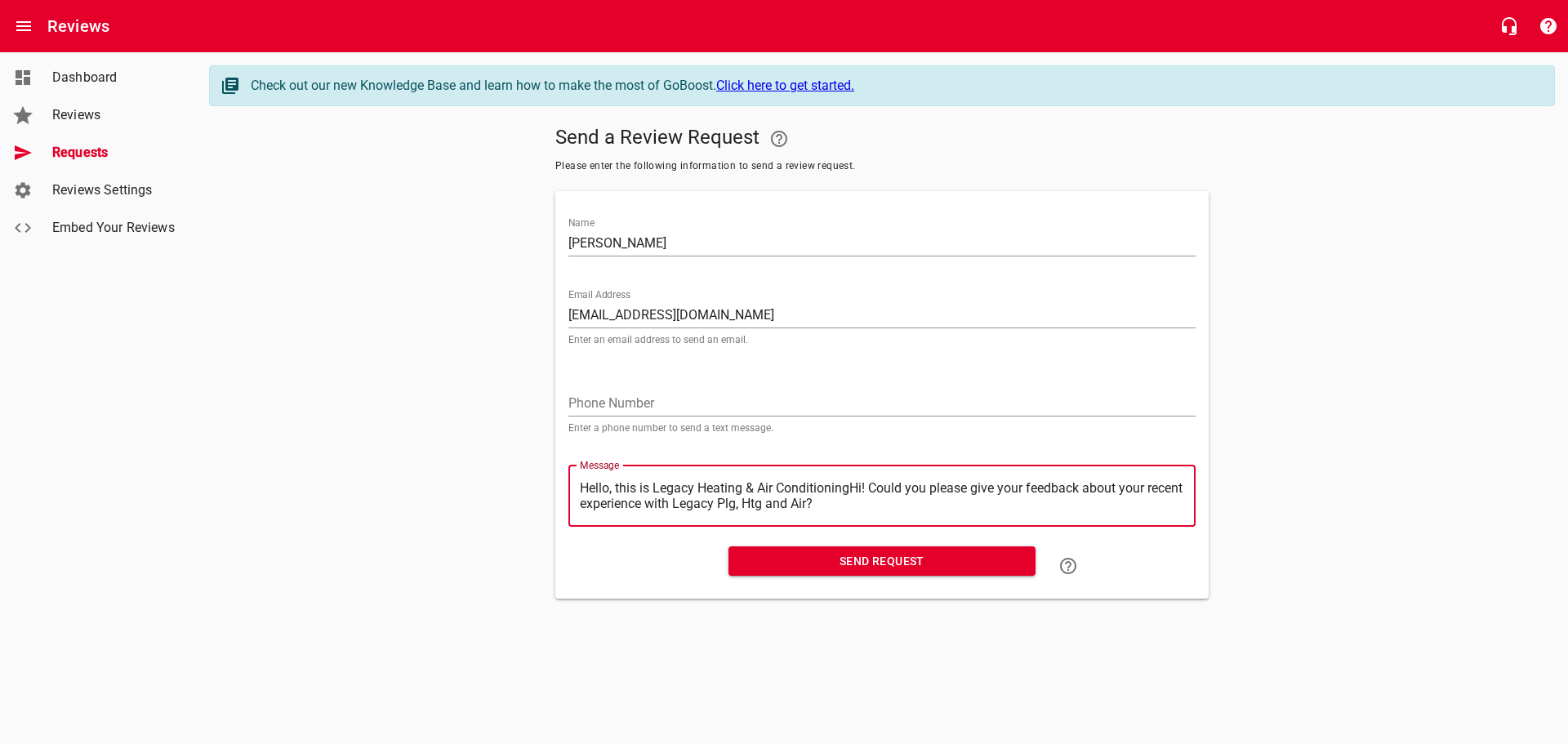
type textarea "Hello, this is Legacy Heating & Air ConditioninHi! Could you please give your f…"
type textarea "Hello, this is Legacy Heating & Air ConditioniHi! Could you please give your fe…"
type textarea "Hello, this is Legacy Heating & Air ConditionHi! Could you please give your fee…"
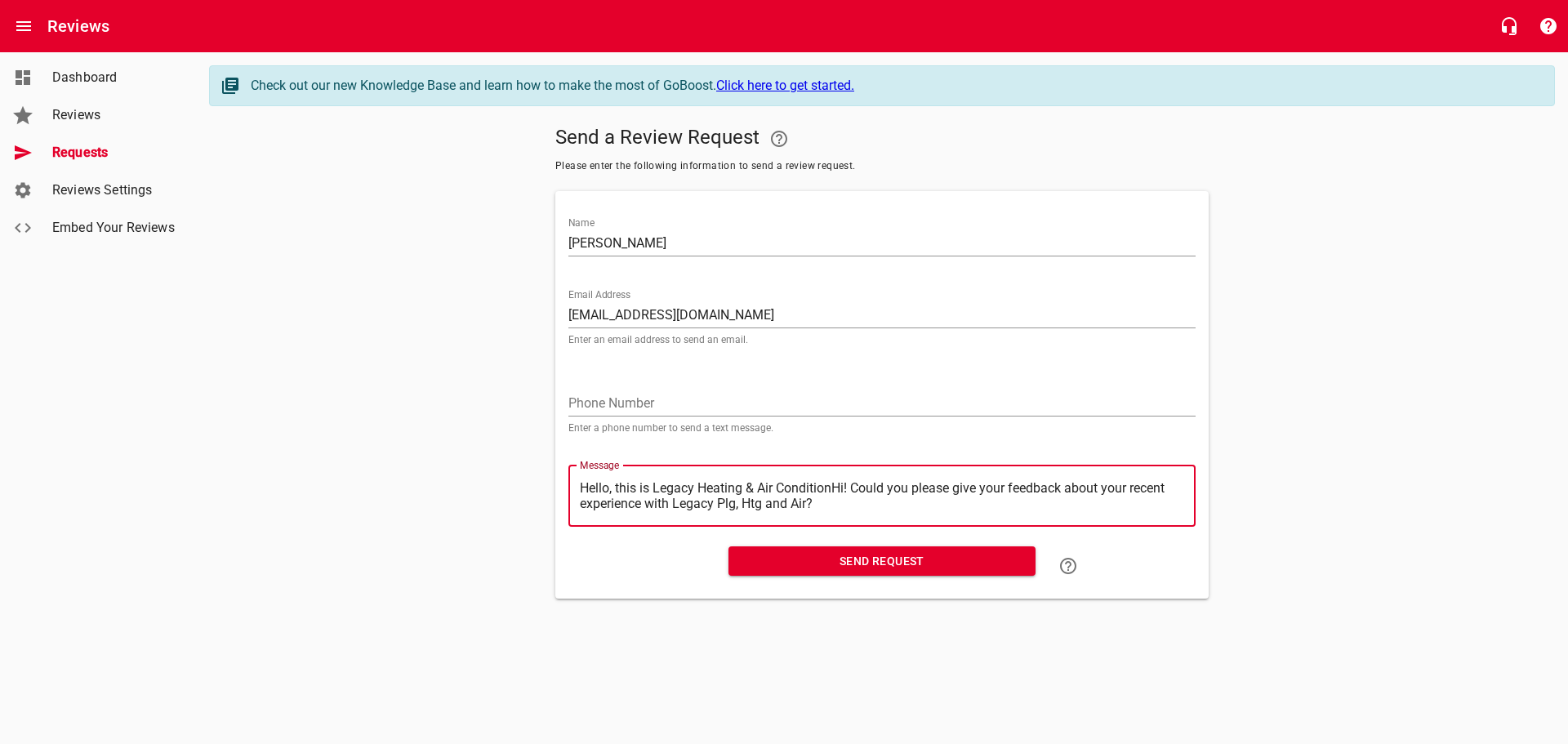
type textarea "Hello, this is Legacy Heating & Air ConditioHi! Could you please give your feed…"
type textarea "Hello, this is Legacy Heating & Air ConditiHi! Could you please give your feedb…"
type textarea "Hello, this is Legacy Heating & Air ConditHi! Could you please give your feedba…"
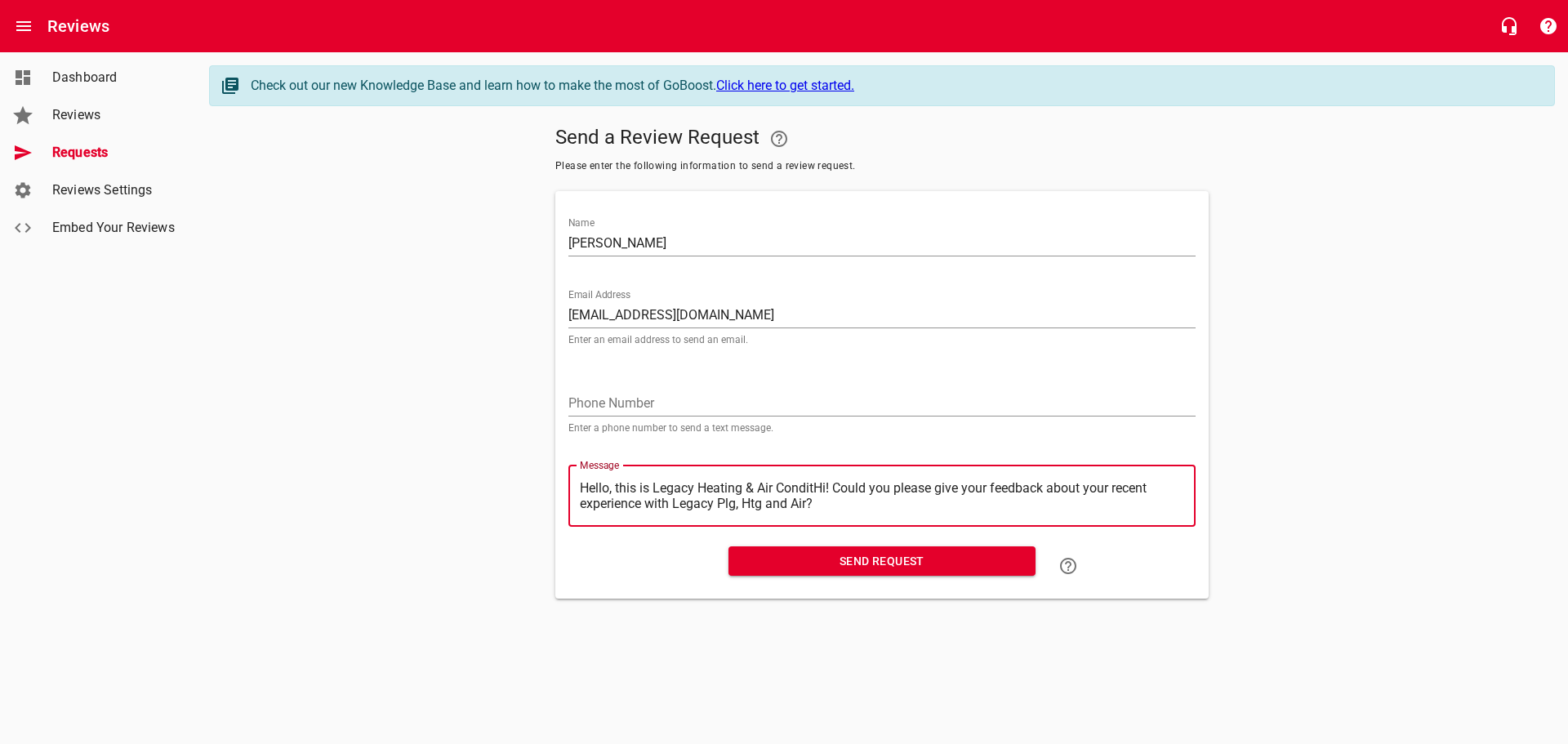
type textarea "Hello, this is Legacy Heating & Air CondiHi! Could you please give your feedbac…"
type textarea "Hello, this is Legacy Heating & Air CondHi! Could you please give your feedback…"
type textarea "Hello, this is Legacy Heating & Air ConHi! Could you please give your feedback …"
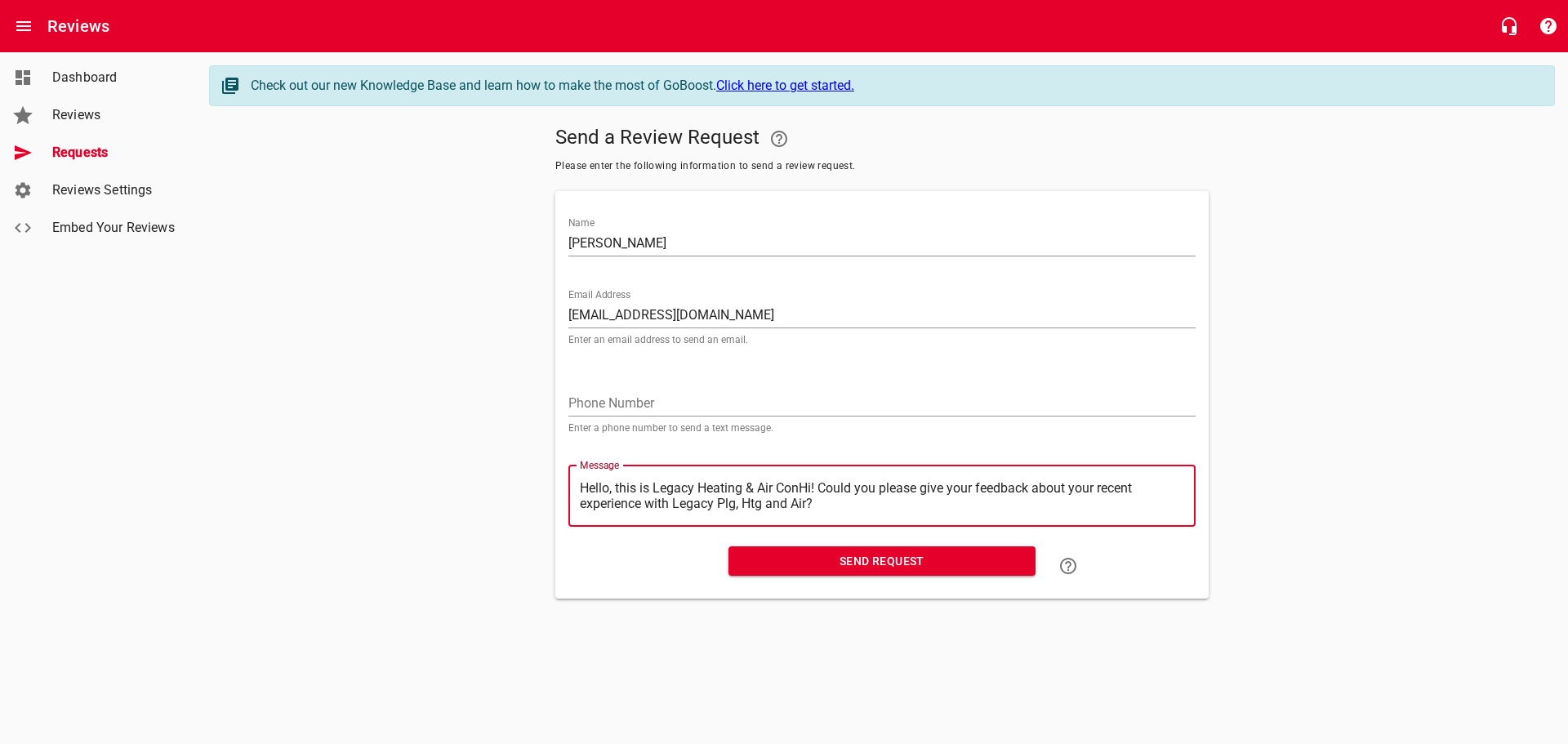
type textarea "Hello, this is Legacy Heating & Air CoHi! Could you please give your feedback a…"
type textarea "Hello, this is Legacy Heating & Air CHi! Could you please give your feedback ab…"
type textarea "Hello, this is Legacy Heating & Air Hi! Could you please give your feedback abo…"
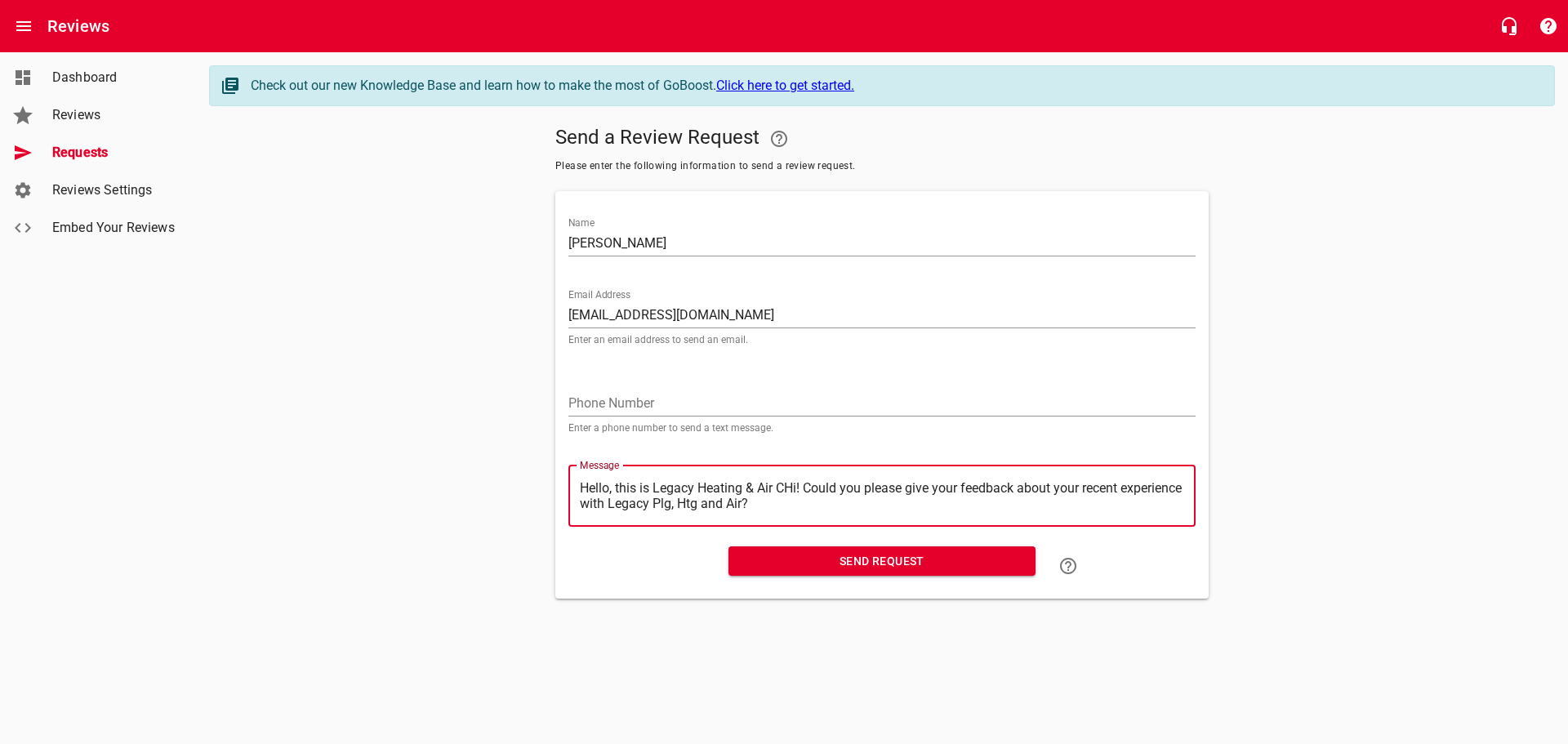
type textarea "Hello, this is Legacy Heating & Air Hi! Could you please give your feedback abo…"
type textarea "Hello, this is Legacy Heating & AirHi! Could you please give your feedback abou…"
type textarea "Hello, this is Legacy Heating & AiHi! Could you please give your feedback about…"
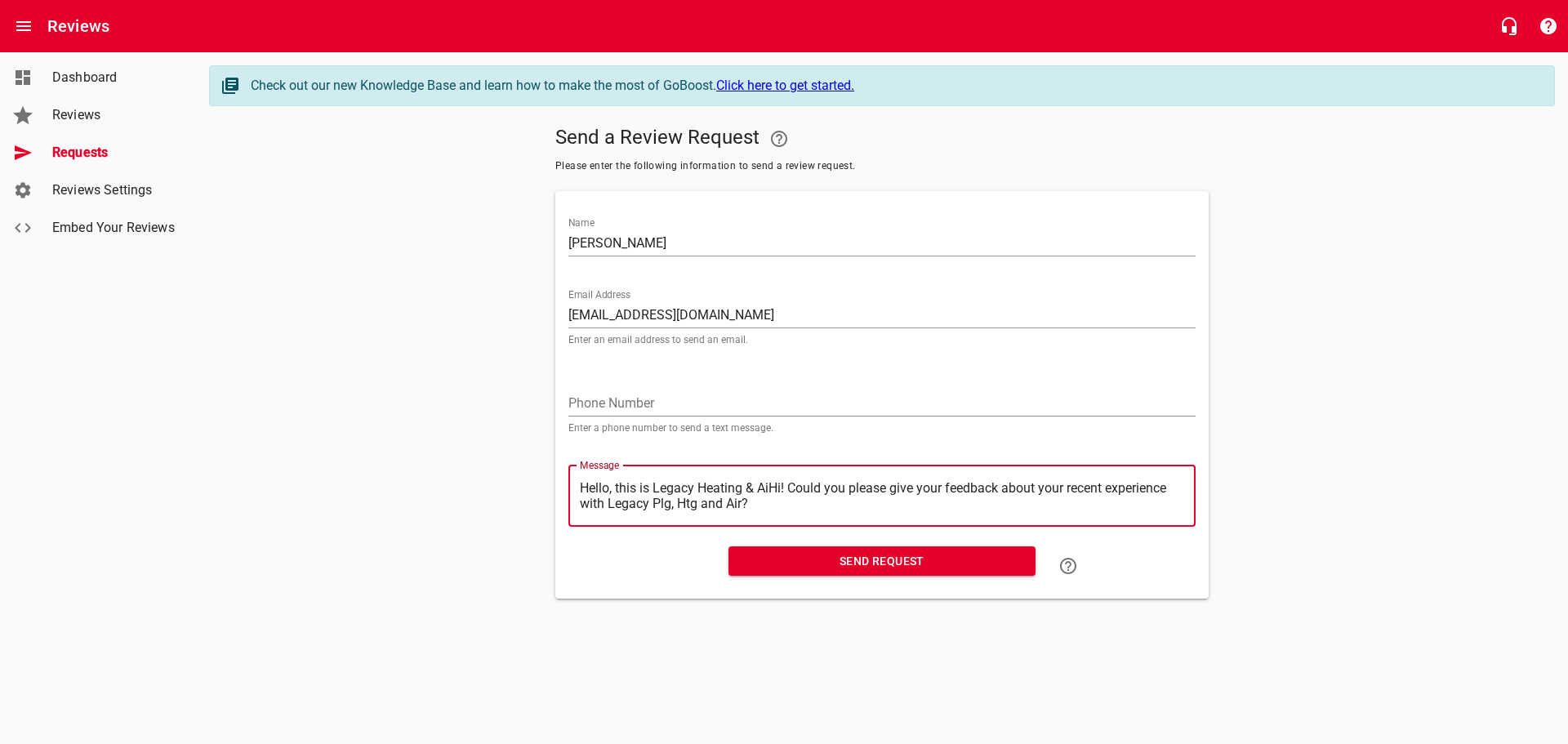
type textarea "Hello, this is Legacy Heating & AHi! Could you please give your feedback about …"
type textarea "Hello, this is Legacy Heating & Hi! Could you please give your feedback about y…"
type textarea "Hello, this is Legacy Heating &Hi! Could you please give your feedback about yo…"
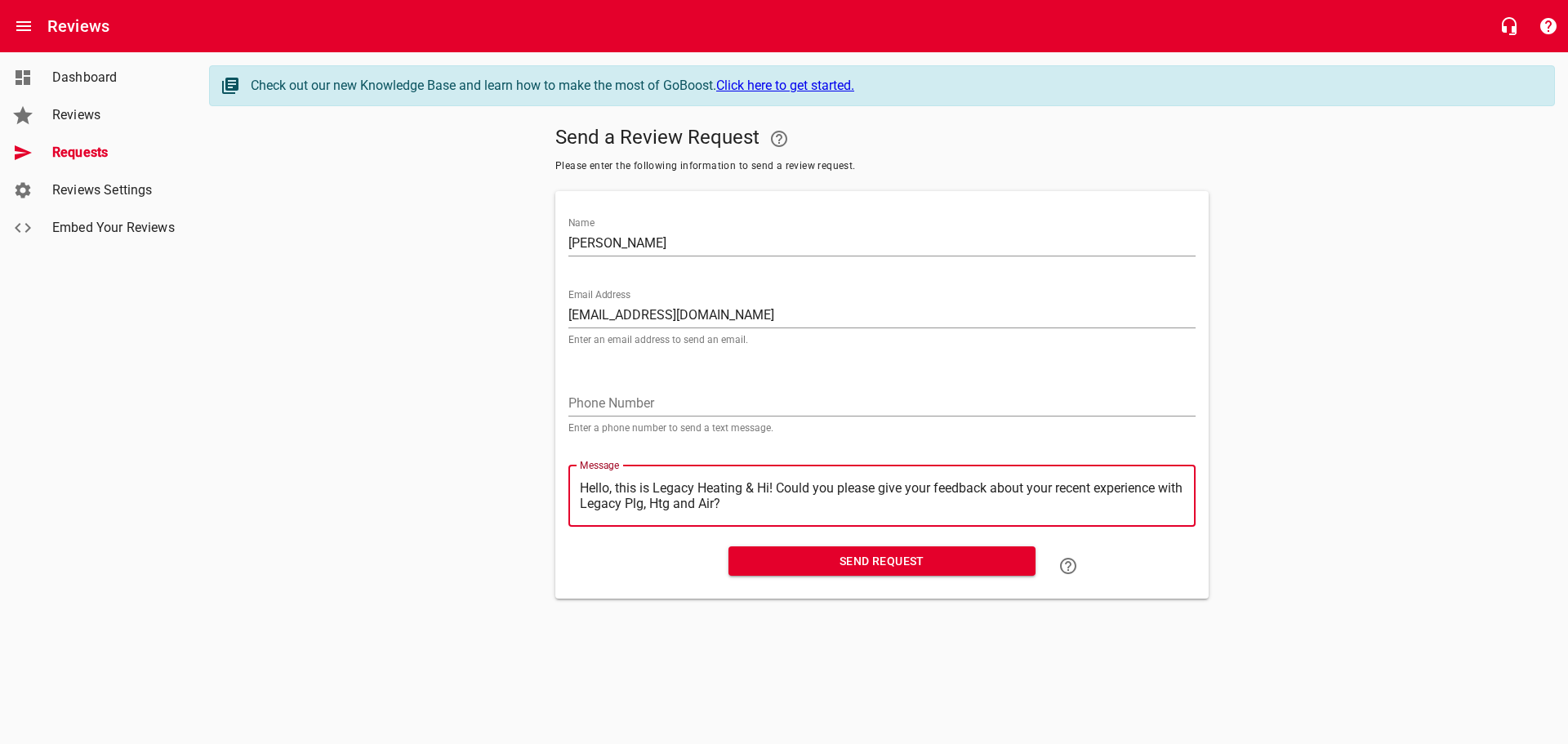
type textarea "Hello, this is Legacy Heating &Hi! Could you please give your feedback about yo…"
type textarea "Hello, this is Legacy Heating Hi! Could you please give your feedback about you…"
type textarea "Hello, this is Legacy HeatingHi! Could you please give your feedback about your…"
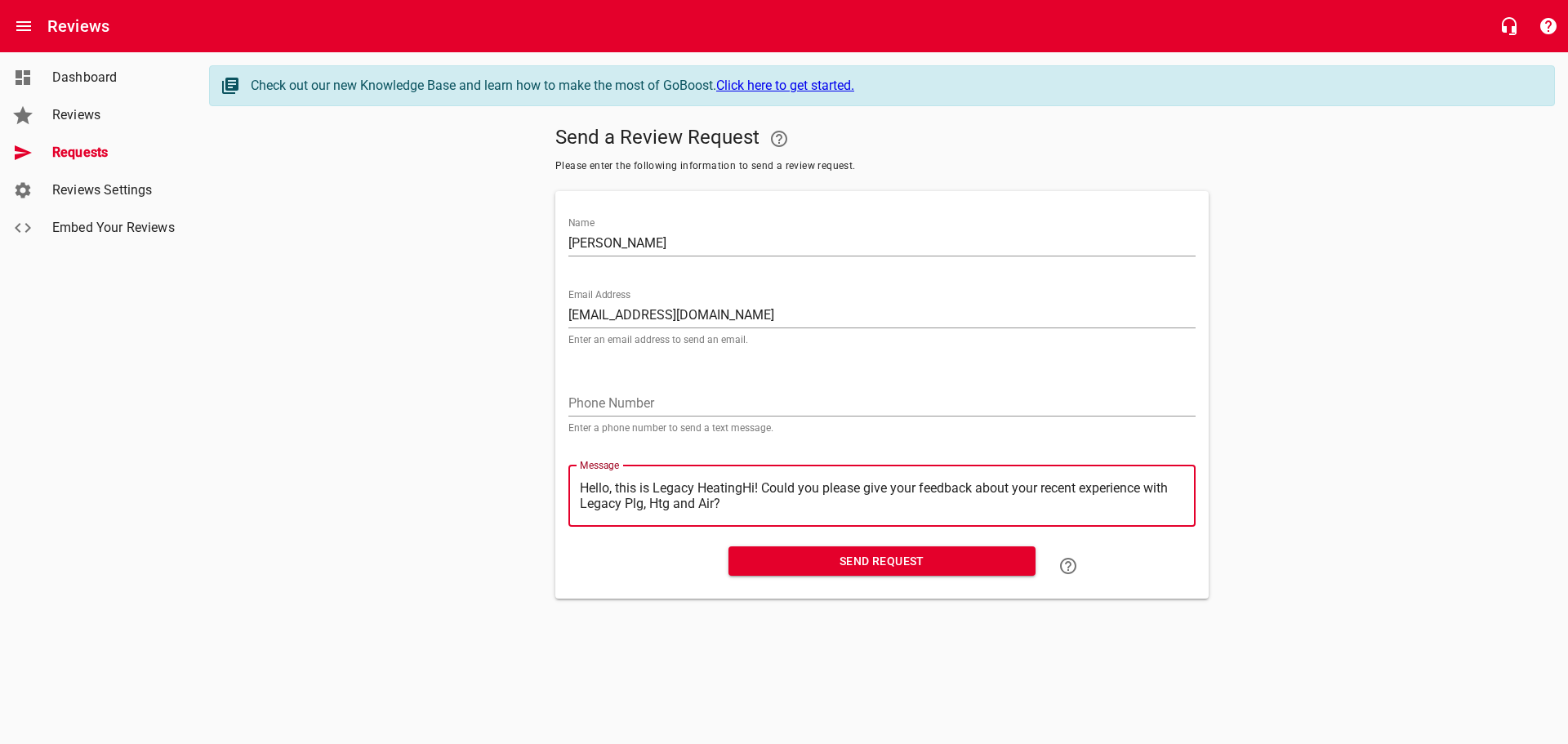
type textarea "Hello, this is Legacy HeatinHi! Could you please give your feedback about your …"
type textarea "Hello, this is Legacy HeatiHi! Could you please give your feedback about your r…"
type textarea "Hello, this is Legacy HeatHi! Could you please give your feedback about your re…"
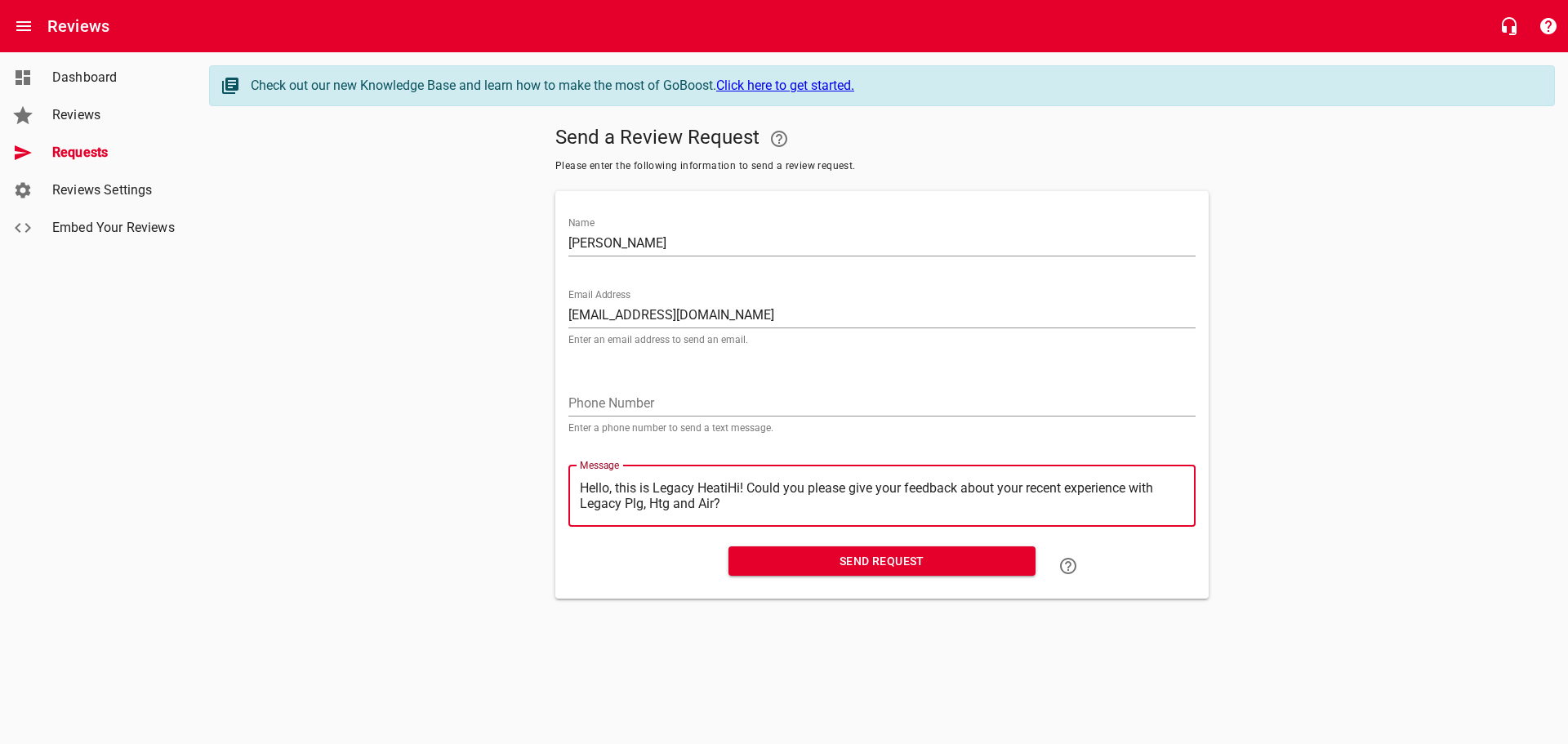
type textarea "Hello, this is Legacy HeatHi! Could you please give your feedback about your re…"
type textarea "Hello, this is Legacy HeaHi! Could you please give your feedback about your rec…"
type textarea "Hello, this is Legacy HeHi! Could you please give your feedback about your rece…"
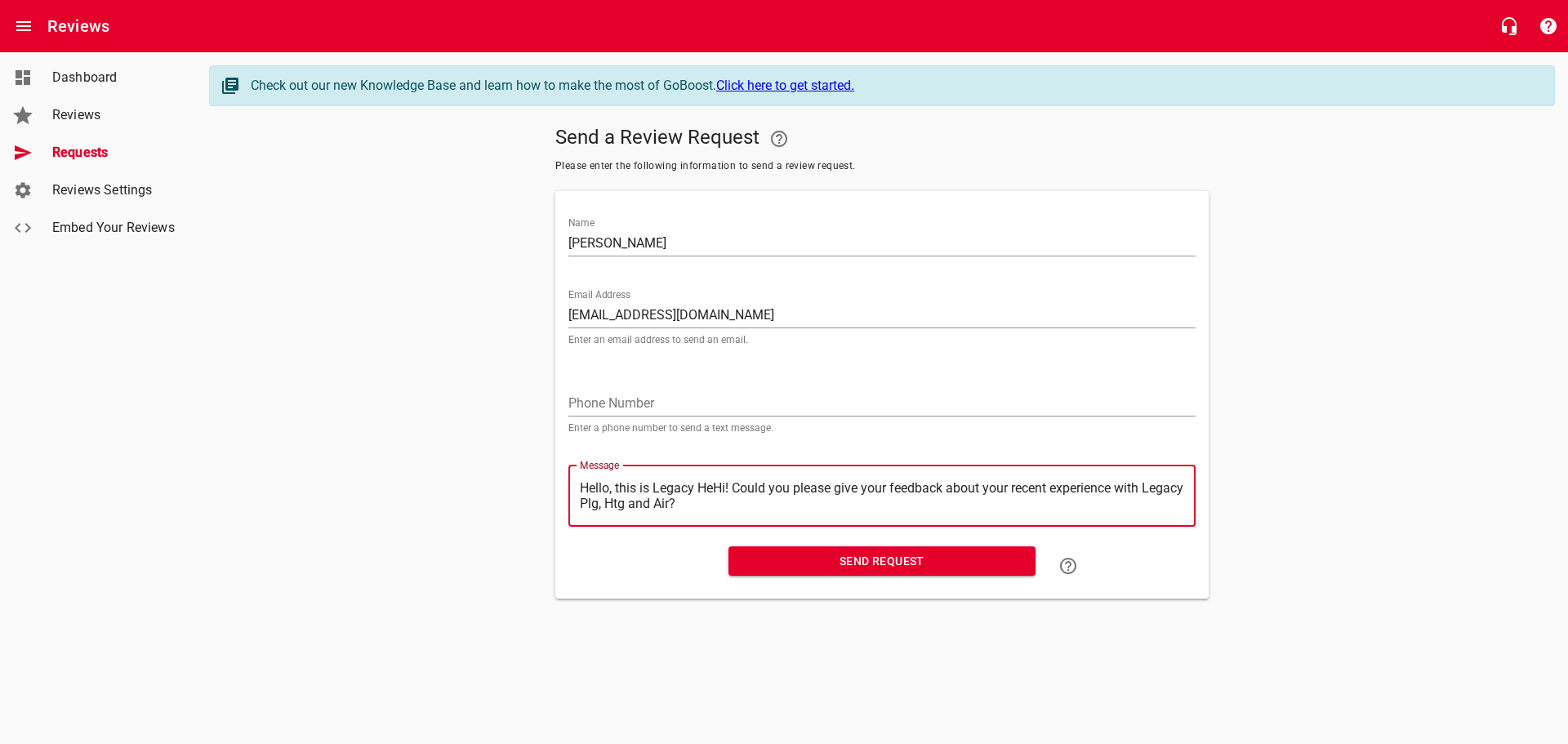
type textarea "Hello, this is Legacy HHi! Could you please give your feedback about your recen…"
type textarea "Hello, this is Legacy Hi! Could you please give your feedback about your recent…"
type textarea "Hello, this is LegacyHi! Could you please give your feedback about your recent …"
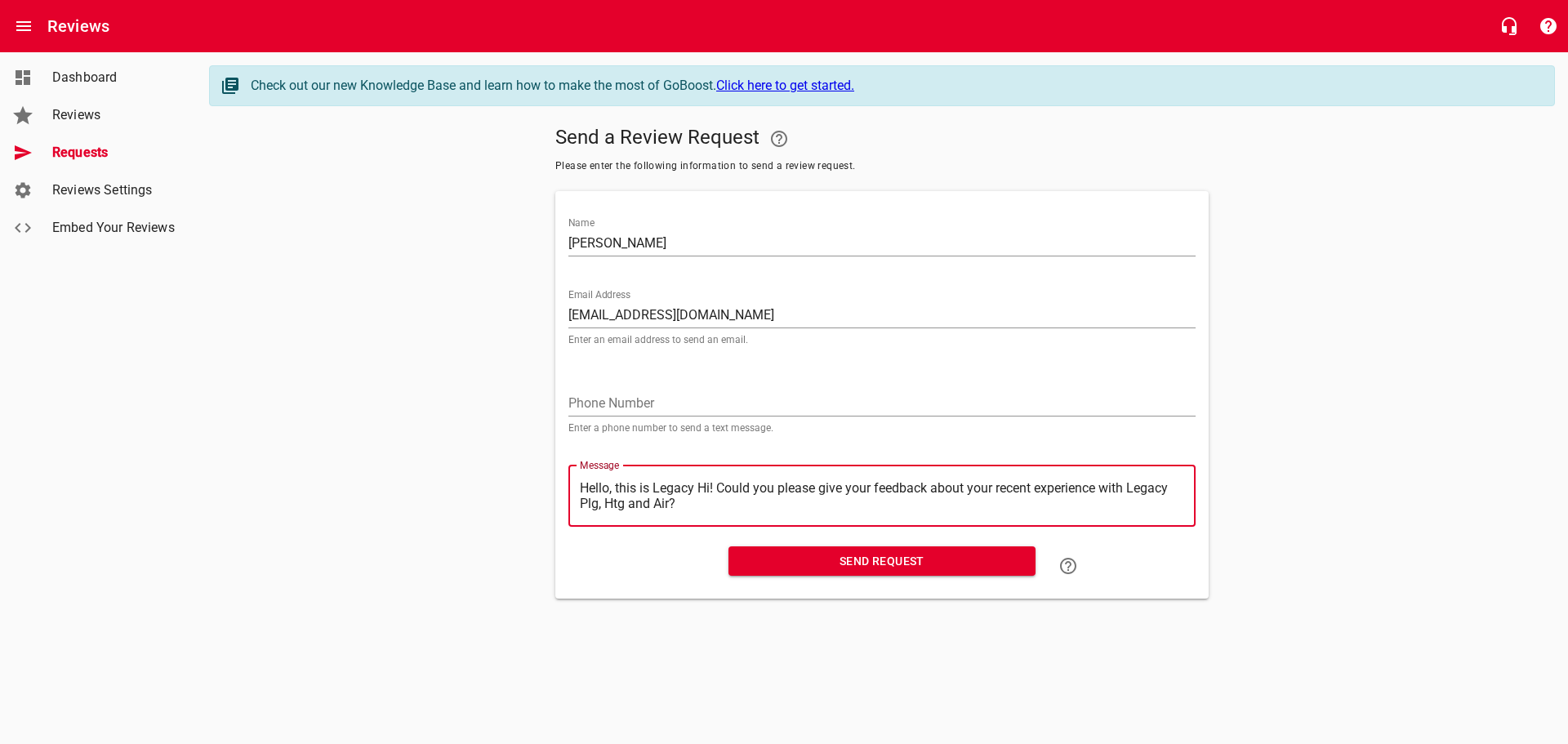
type textarea "Hello, this is LegacyHi! Could you please give your feedback about your recent …"
type textarea "Hello, this is LegacHi! Could you please give your feedback about your recent e…"
type textarea "Hello, this is LegaHi! Could you please give your feedback about your recent ex…"
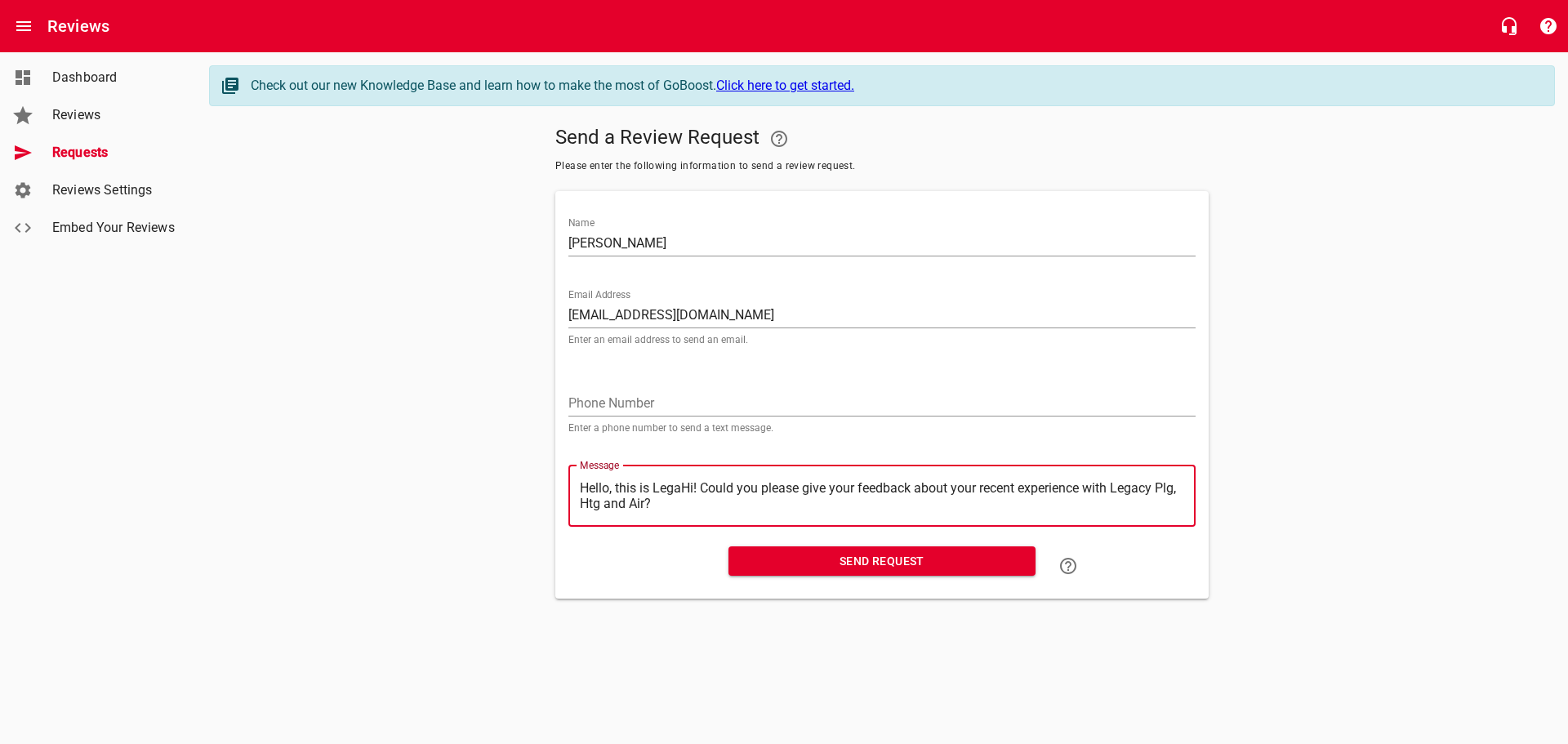
type textarea "Hello, this is LegHi! Could you please give your feedback about your recent exp…"
type textarea "Hello, this is LeHi! Could you please give your feedback about your recent expe…"
type textarea "Hello, this is LHi! Could you please give your feedback about your recent exper…"
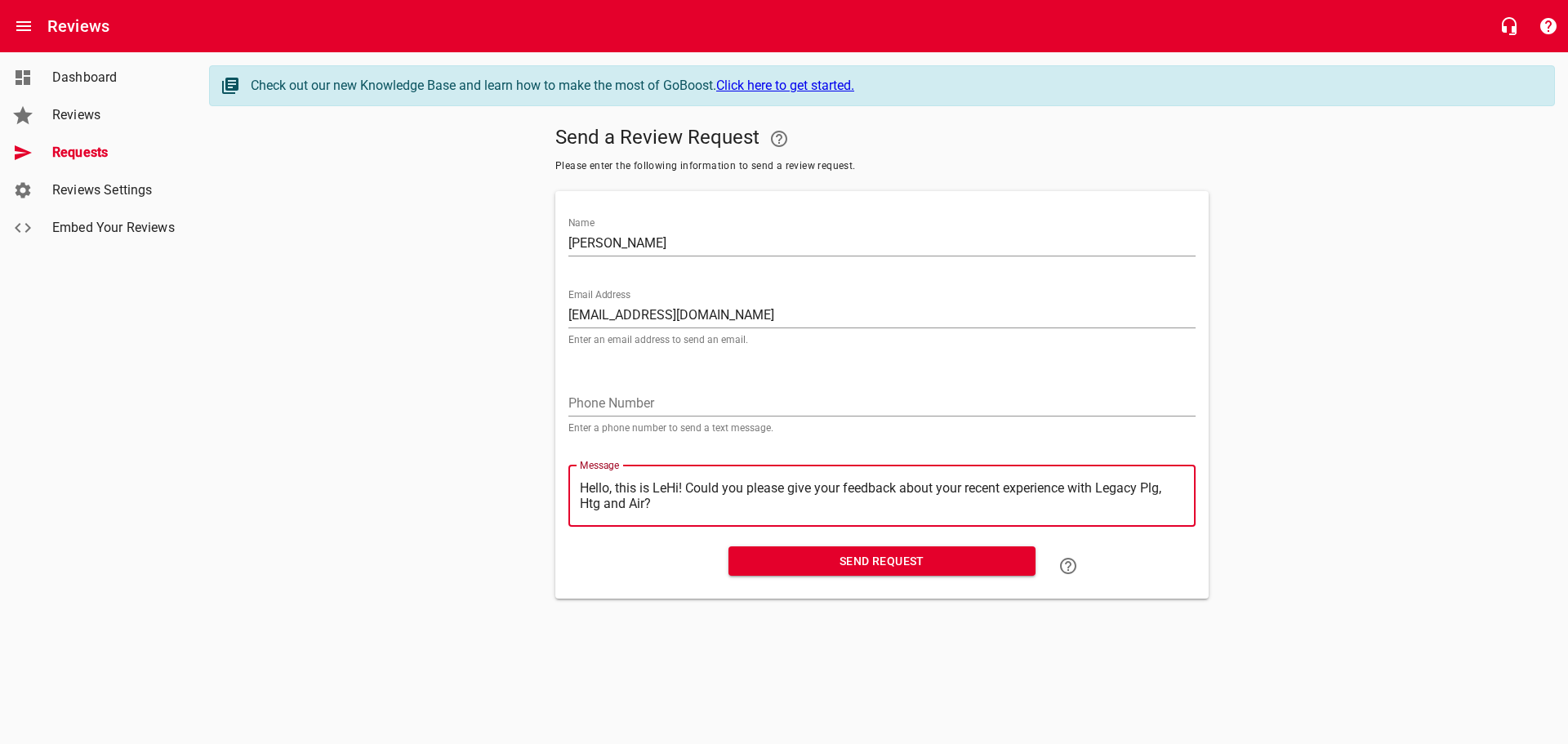
type textarea "Hello, this is LHi! Could you please give your feedback about your recent exper…"
type textarea "Hello, this is Hi! Could you please give your feedback about your recent experi…"
type textarea "Hello, this isHi! Could you please give your feedback about your recent experie…"
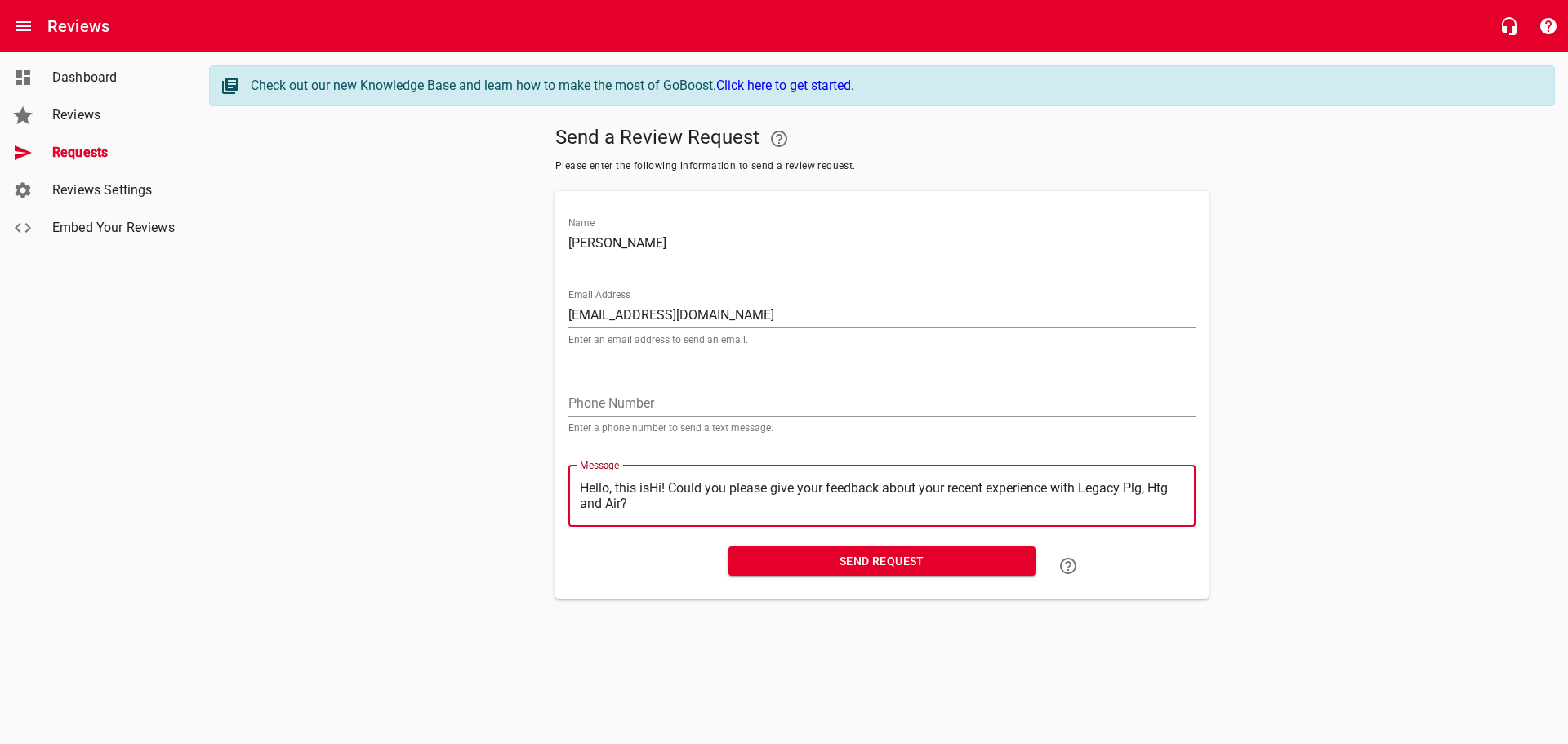
type textarea "Hello, this iHi! Could you please give your feedback about your recent experien…"
type textarea "Hello, this Hi! Could you please give your feedback about your recent experienc…"
type textarea "Hello, thisHi! Could you please give your feedback about your recent experience…"
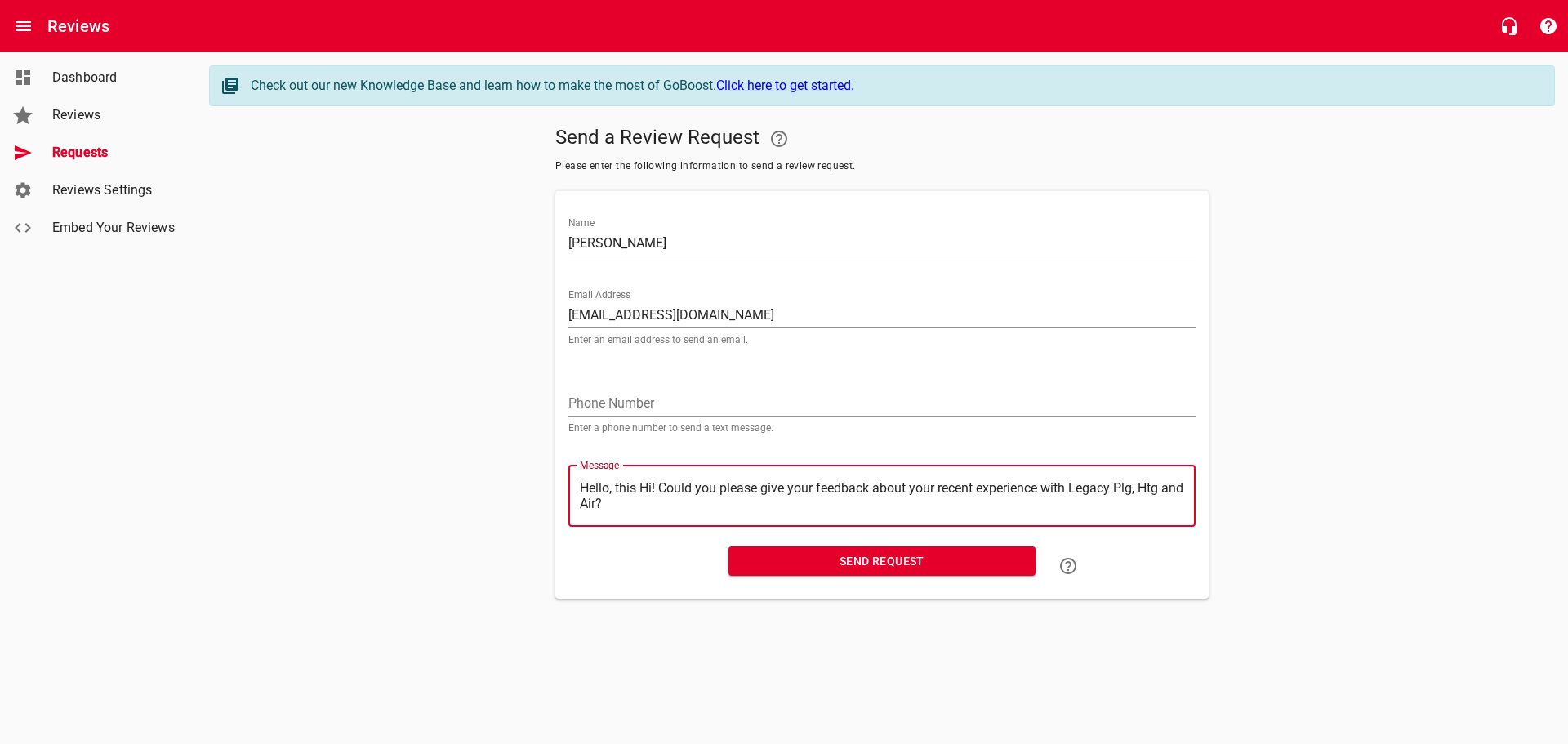
type textarea "Hello, thisHi! Could you please give your feedback about your recent experience…"
type textarea "Hello, thiHi! Could you please give your feedback about your recent experience …"
type textarea "Hello, thHi! Could you please give your feedback about your recent experience w…"
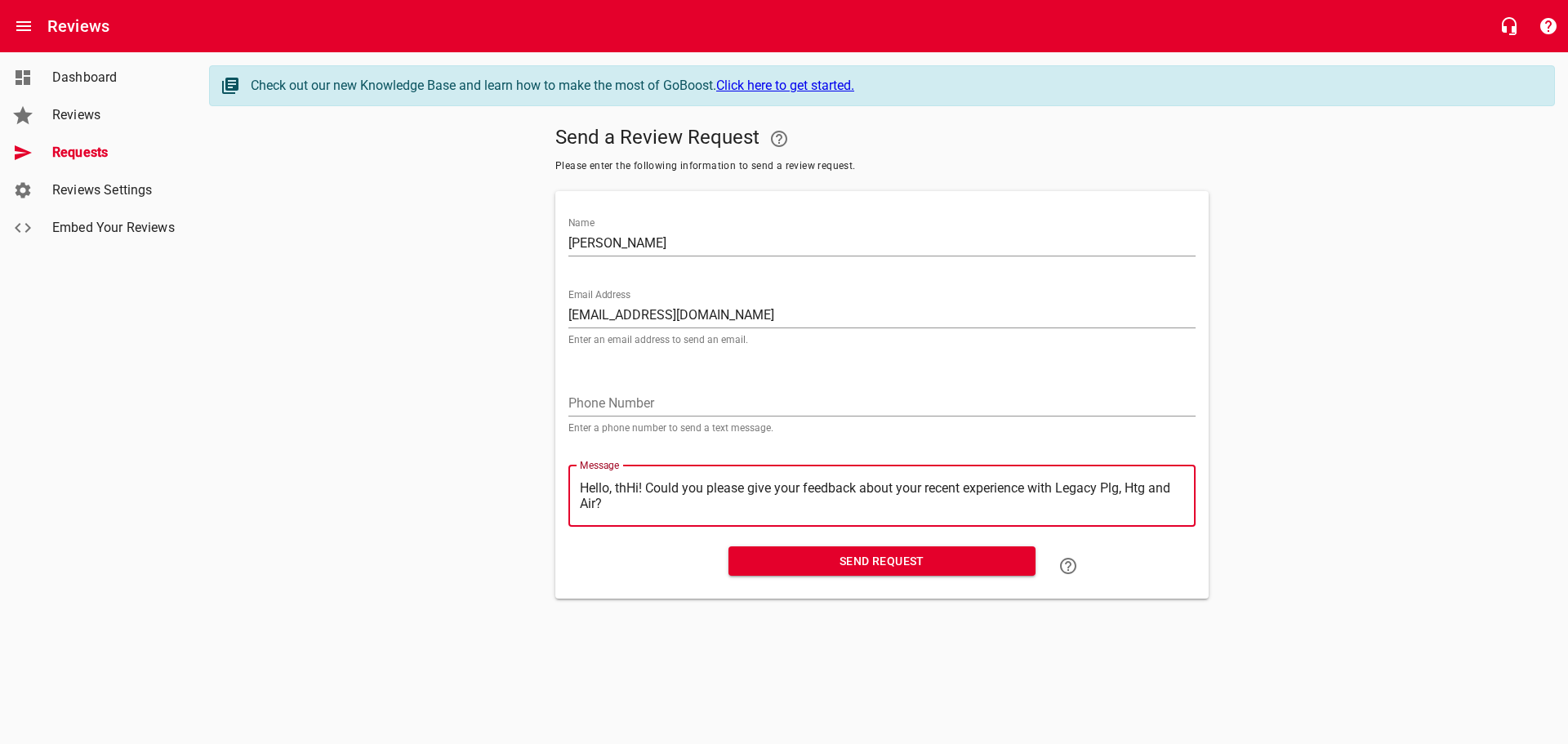
type textarea "Hello, tHi! Could you please give your feedback about your recent experience wi…"
type textarea "Hello, Hi! Could you please give your feedback about your recent experience wit…"
type textarea "Hello,Hi! Could you please give your feedback about your recent experience with…"
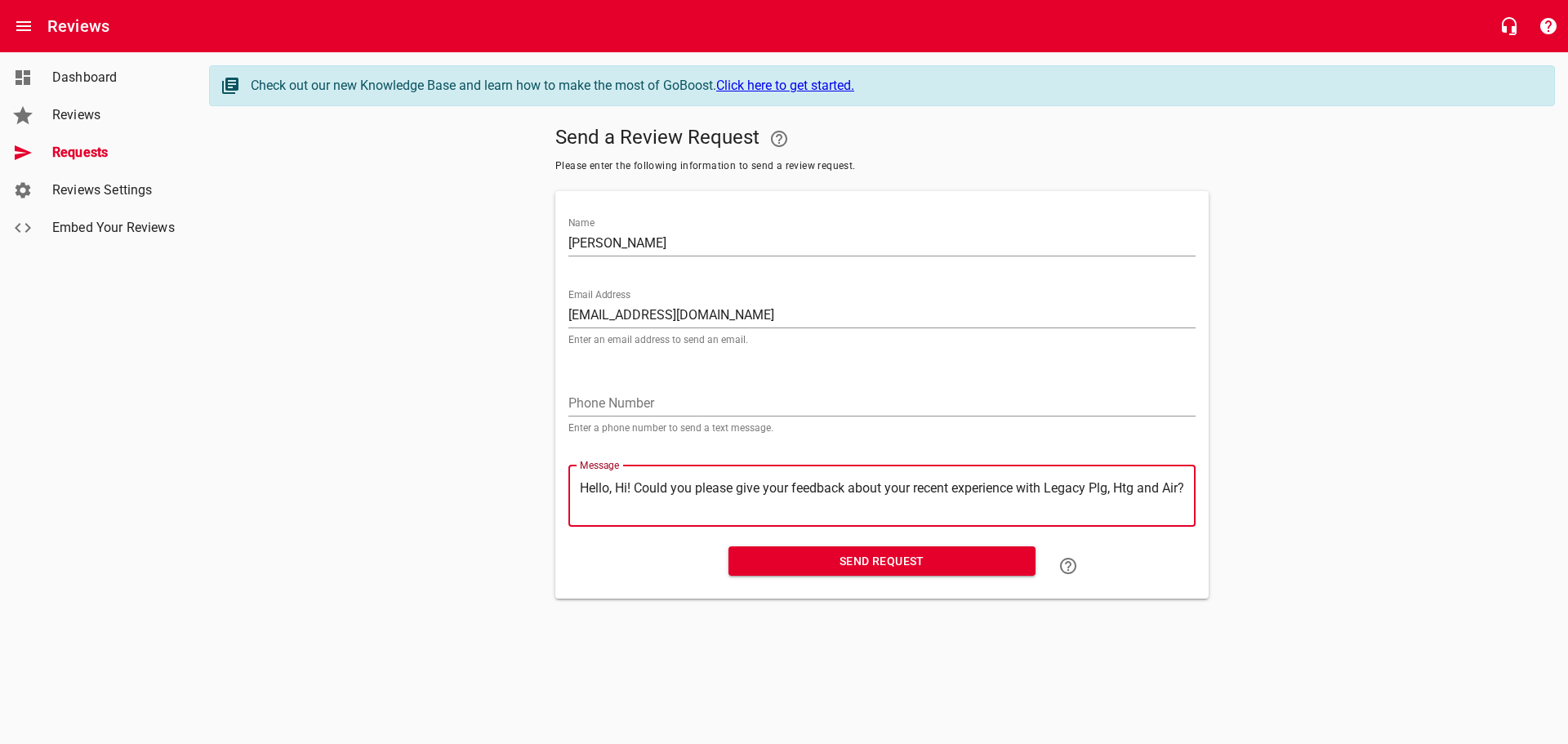
type textarea "Hello,Hi! Could you please give your feedback about your recent experience with…"
type textarea "HelloHi! Could you please give your feedback about your recent experience with …"
type textarea "HellHi! Could you please give your feedback about your recent experience with L…"
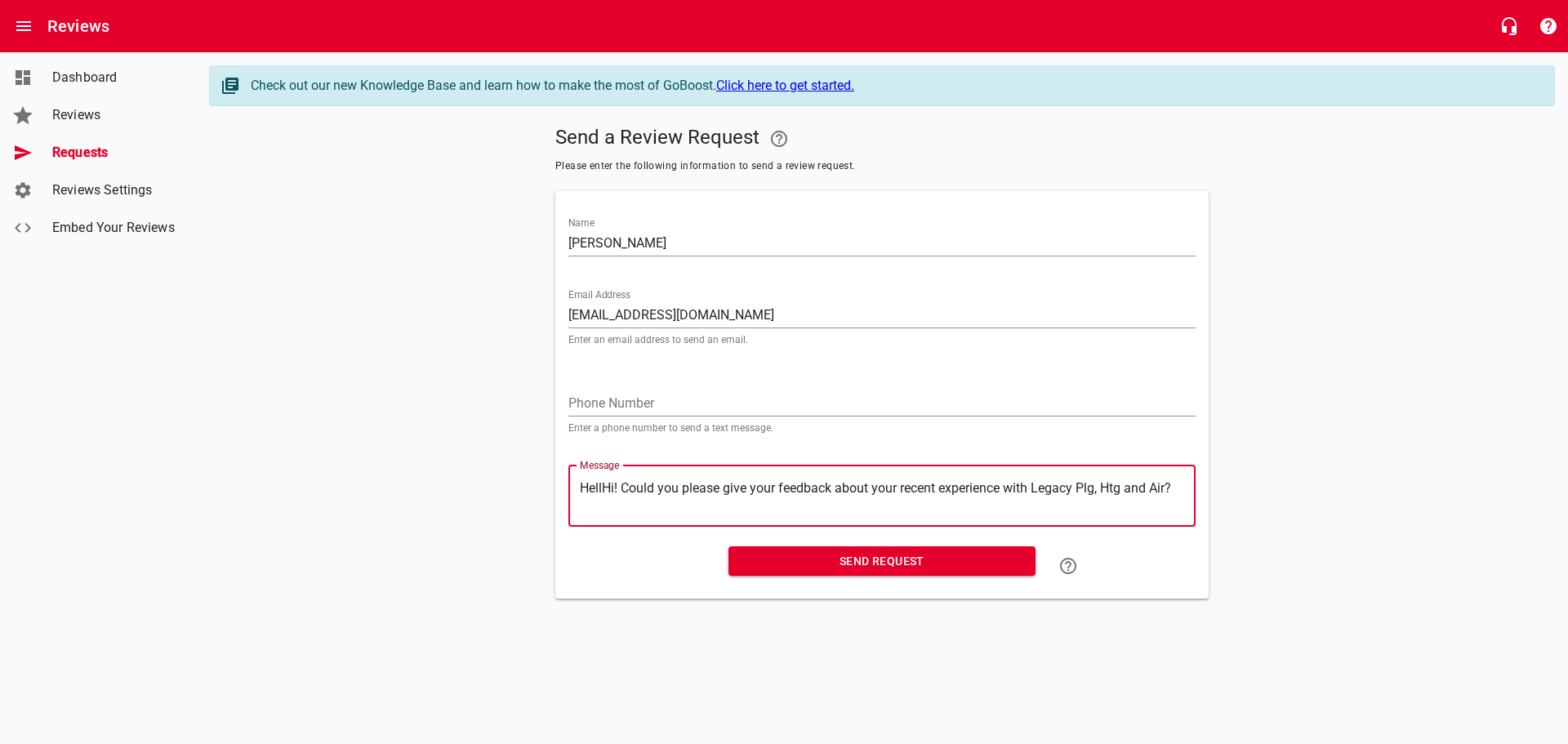
type textarea "HelHi! Could you please give your feedback about your recent experience with Le…"
type textarea "HeHi! Could you please give your feedback about your recent experience with Leg…"
type textarea "HHi! Could you please give your feedback about your recent experience with Lega…"
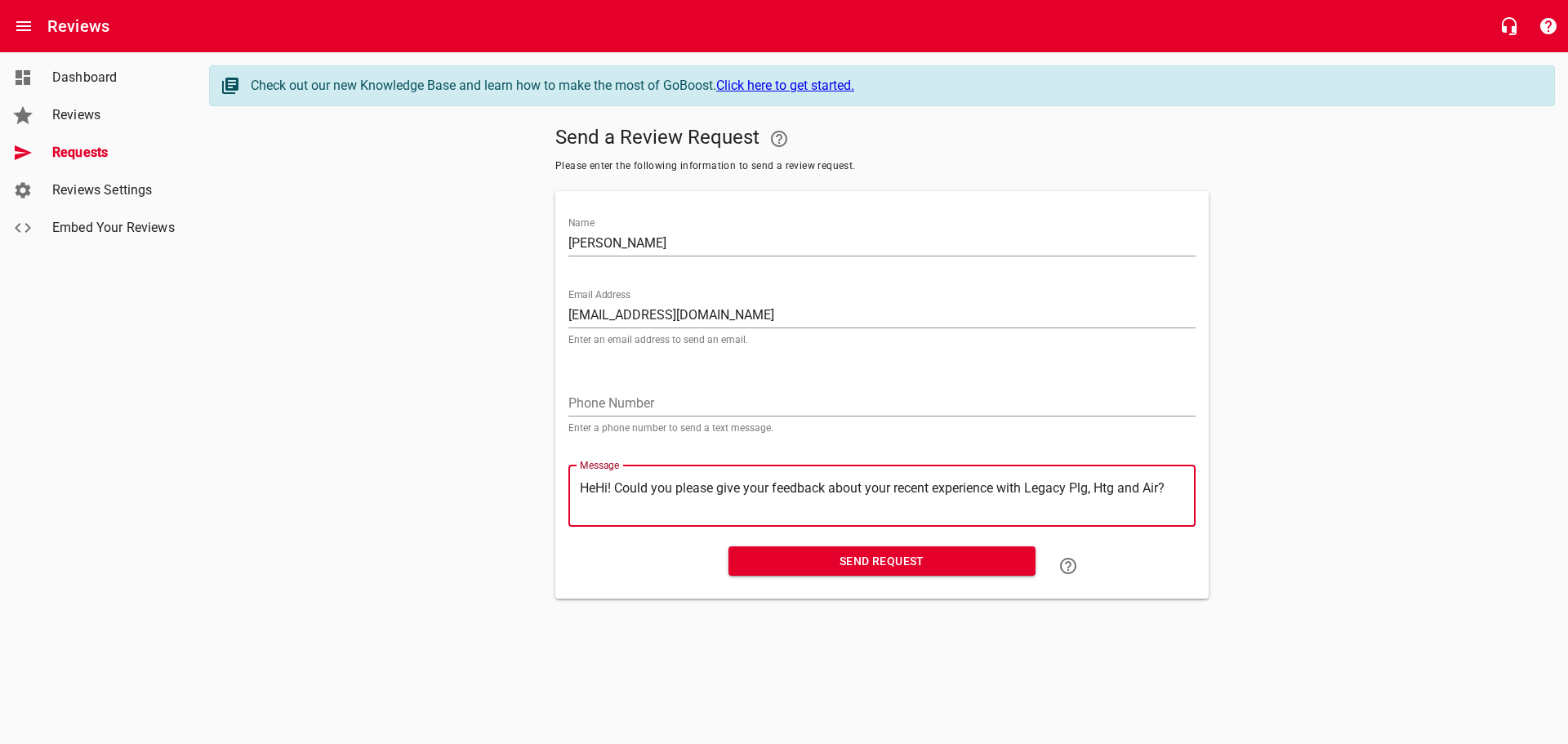
type textarea "HHi! Could you please give your feedback about your recent experience with Lega…"
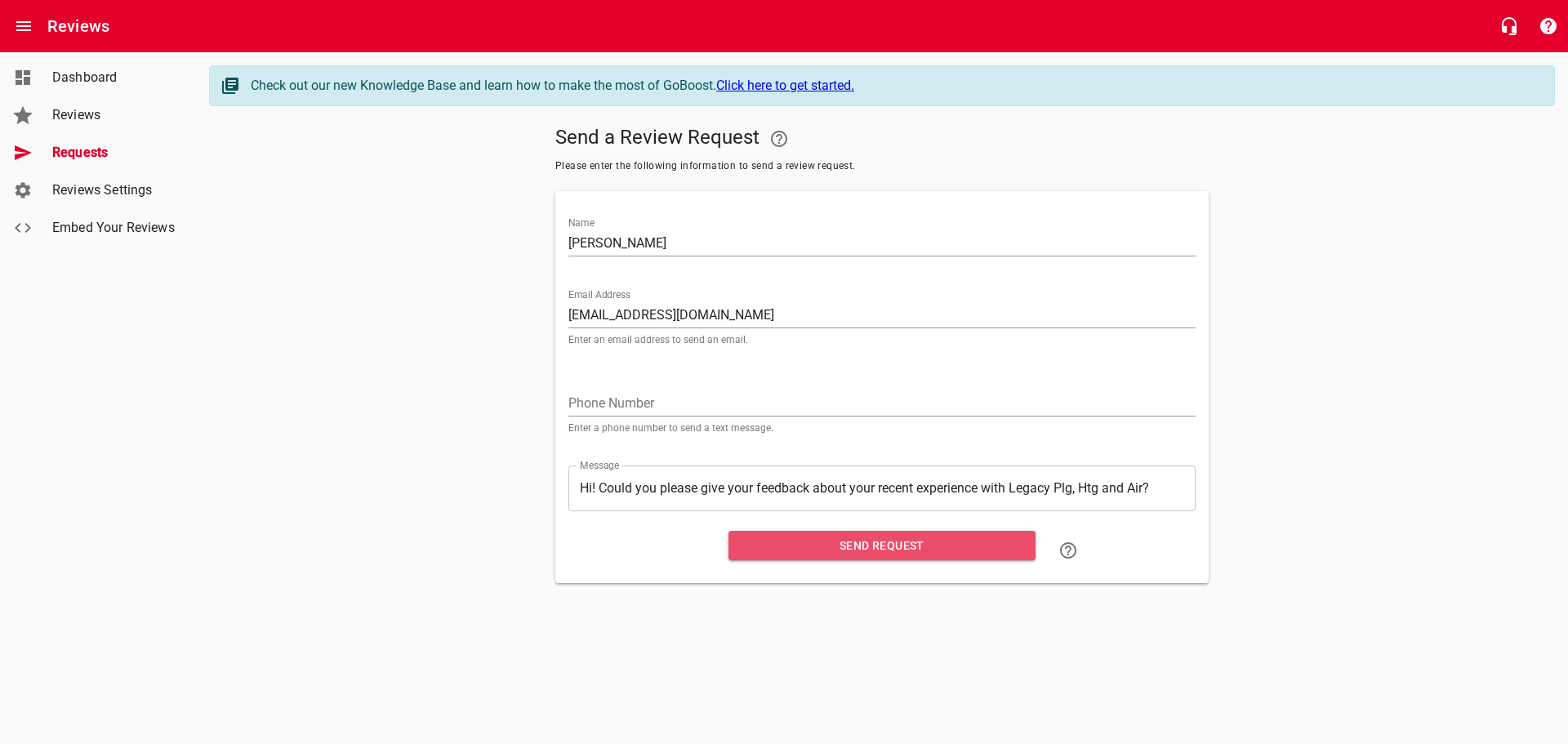
click at [858, 546] on span "Send Request" at bounding box center [882, 545] width 281 height 20
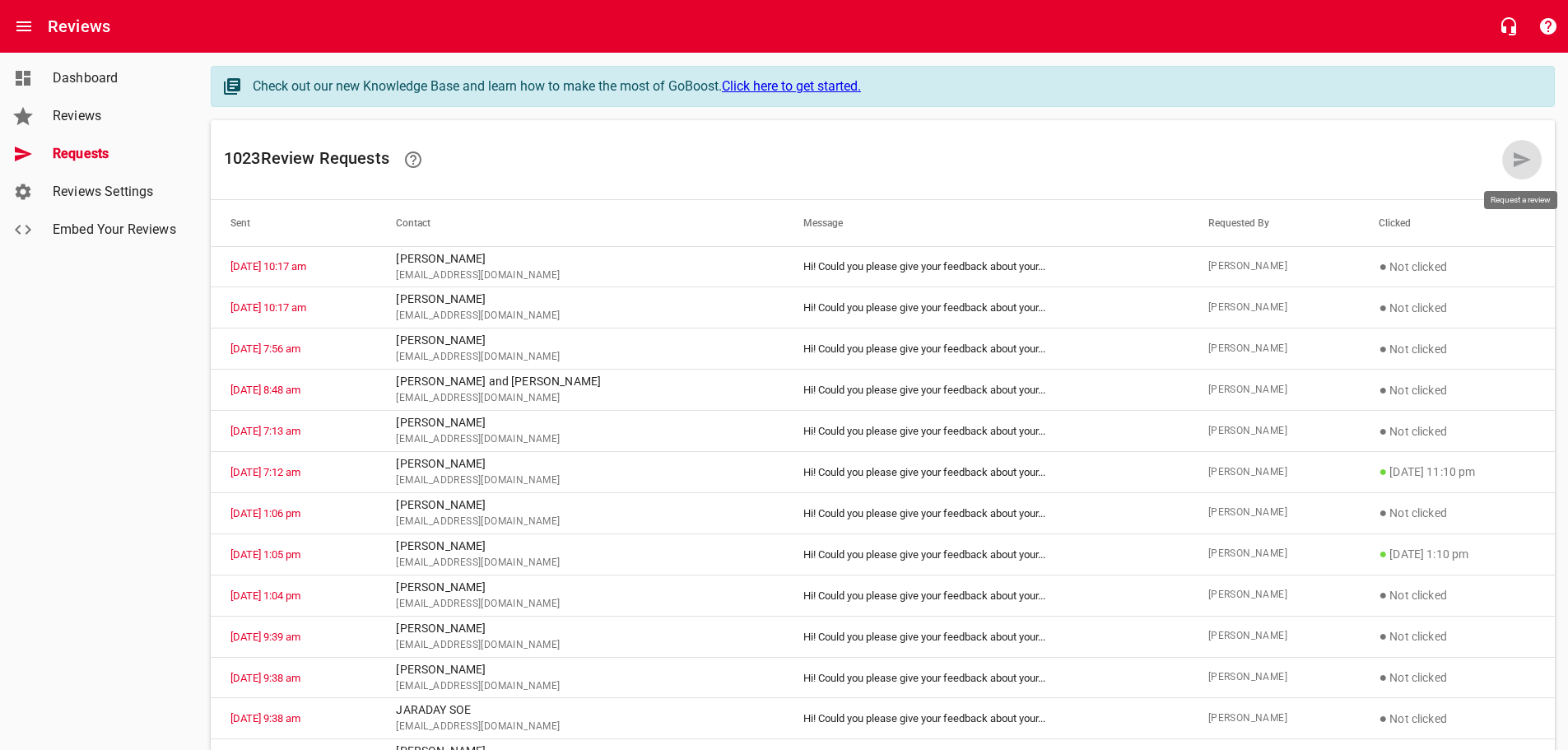
click at [1522, 146] on link at bounding box center [1521, 159] width 40 height 40
